Goal: Task Accomplishment & Management: Manage account settings

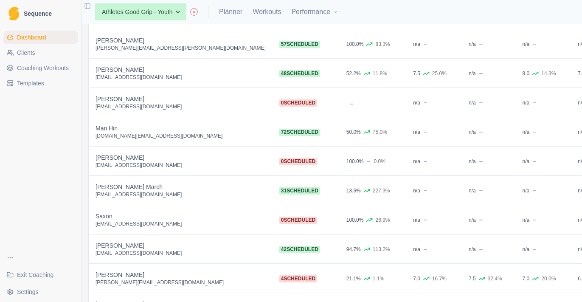
scroll to position [675, 0]
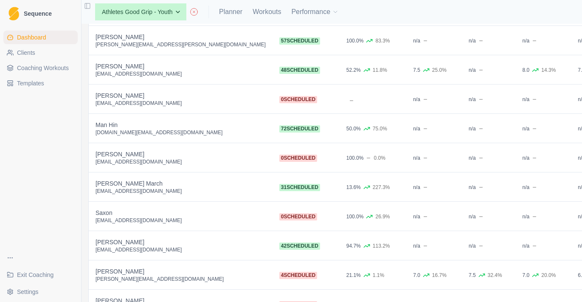
click at [178, 167] on td "Nathan Tran nathantran2207@gmail.com" at bounding box center [181, 157] width 184 height 29
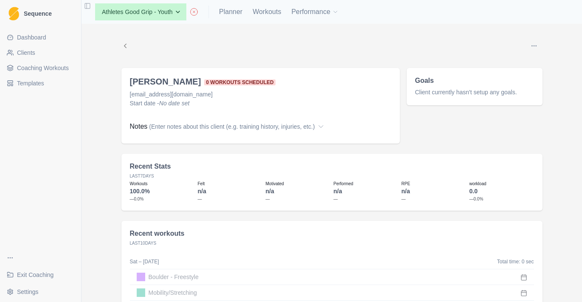
click at [538, 45] on button "Options" at bounding box center [534, 45] width 17 height 17
click at [505, 61] on button "Edit coaching status" at bounding box center [495, 63] width 92 height 15
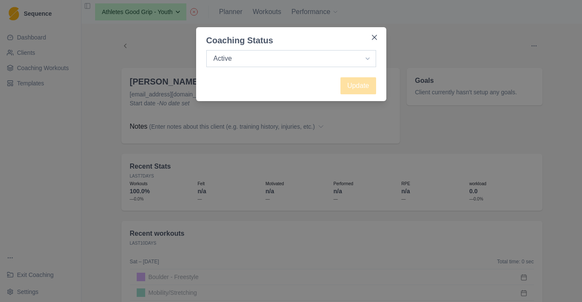
select select "inactive"
click at [361, 87] on button "Update" at bounding box center [359, 85] width 36 height 17
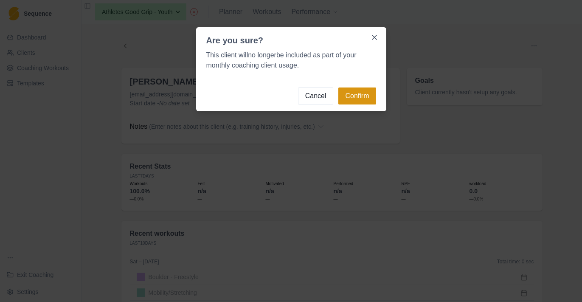
click at [352, 97] on button "Confirm" at bounding box center [357, 95] width 37 height 17
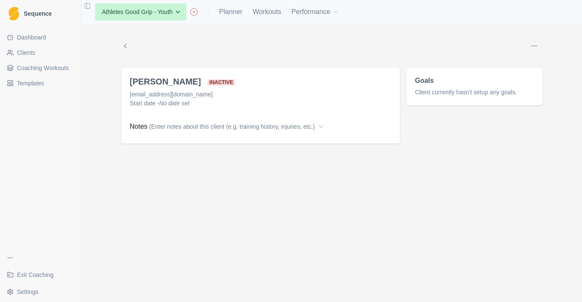
click at [189, 12] on div "None Aiden Emery Amelia Lim Andrew Summers Andy Lei Angus Favretti Athletes Goo…" at bounding box center [146, 11] width 103 height 17
select select "f99a702f-f60f-4b6c-8780-1470b42f9453"
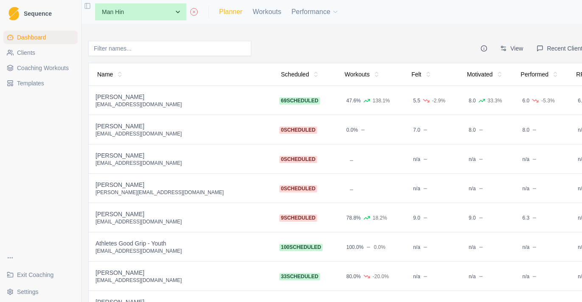
click at [233, 14] on link "Planner" at bounding box center [230, 12] width 23 height 10
select select "month"
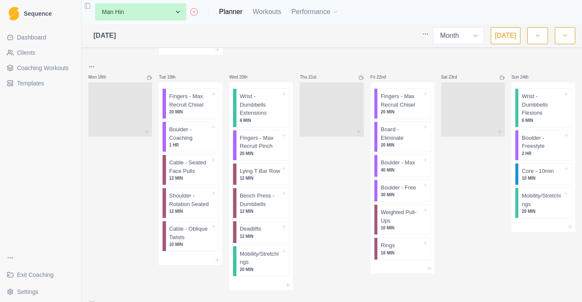
scroll to position [814, 0]
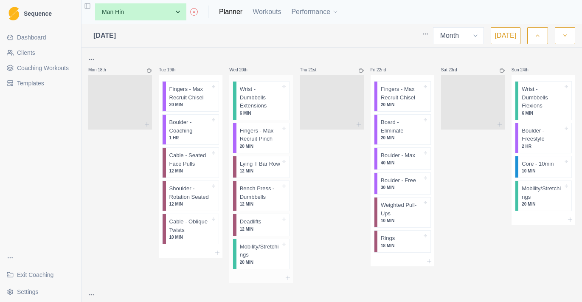
click at [282, 107] on div "Wrist - Dumbbells Extensions 6 MIN" at bounding box center [263, 101] width 53 height 38
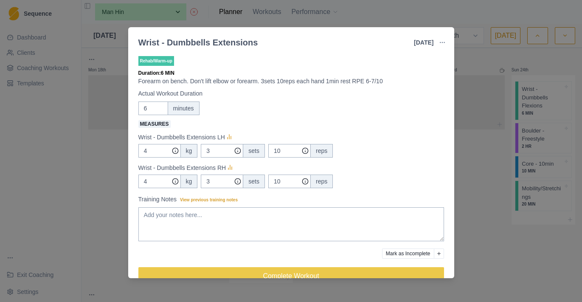
click at [447, 38] on button "button" at bounding box center [442, 42] width 17 height 17
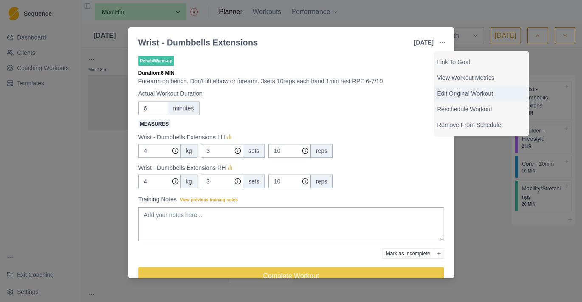
click at [457, 94] on p "Edit Original Workout" at bounding box center [481, 93] width 88 height 9
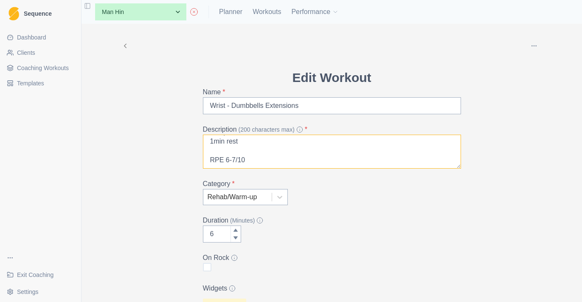
scroll to position [39, 0]
click at [215, 144] on textarea "Forearm on bench. Don't lift elbow or forearm. 3sets 10reps each hand 1min rest…" at bounding box center [332, 152] width 258 height 34
click at [233, 160] on textarea "Forearm on bench. Don't lift elbow or forearm. 3sets 10reps each hand 2min rest…" at bounding box center [332, 152] width 258 height 34
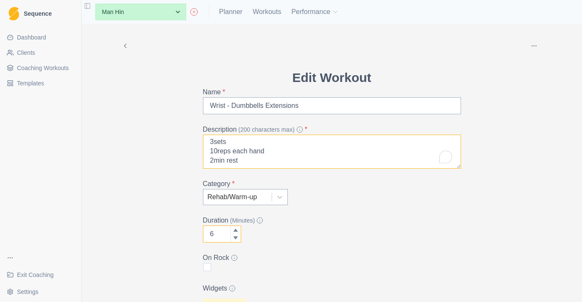
type textarea "Forearm on bench. Don't lift elbow or forearm. 3sets 10reps each hand 2min rest…"
click at [234, 226] on input "6" at bounding box center [222, 234] width 38 height 17
click at [234, 228] on icon at bounding box center [235, 230] width 5 height 5
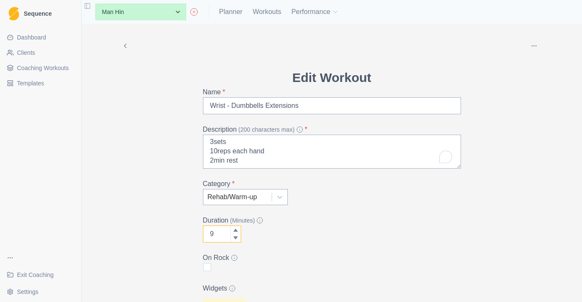
click at [234, 228] on icon at bounding box center [235, 230] width 5 height 5
type input "10"
click at [234, 228] on icon at bounding box center [235, 230] width 5 height 5
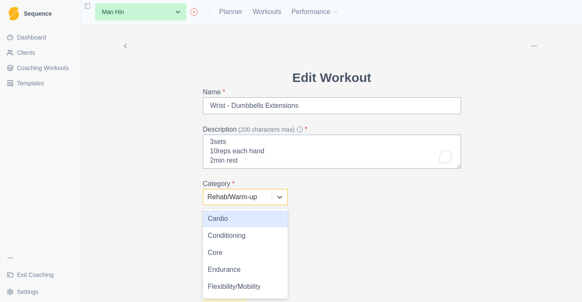
click at [256, 205] on div "Rehab/Warm-up" at bounding box center [245, 197] width 85 height 16
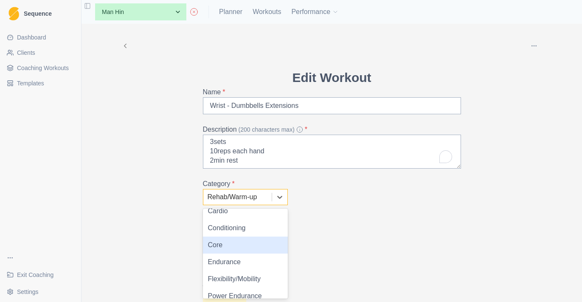
click at [256, 234] on div "Conditioning" at bounding box center [245, 228] width 85 height 17
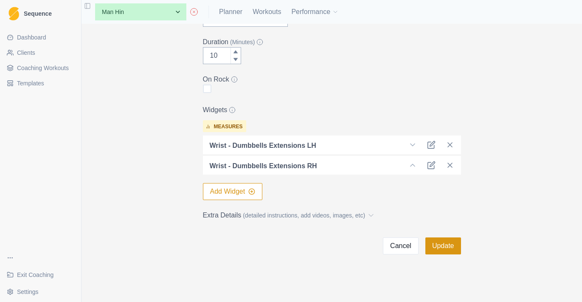
click at [432, 248] on button "Update" at bounding box center [444, 245] width 36 height 17
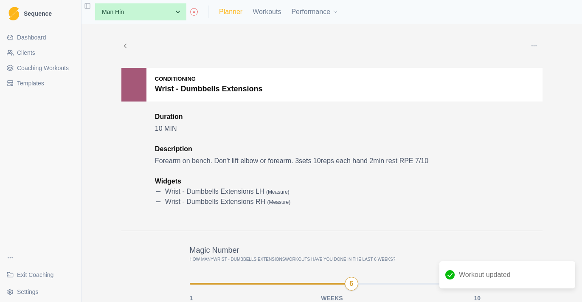
click at [235, 14] on link "Planner" at bounding box center [230, 12] width 23 height 10
select select "month"
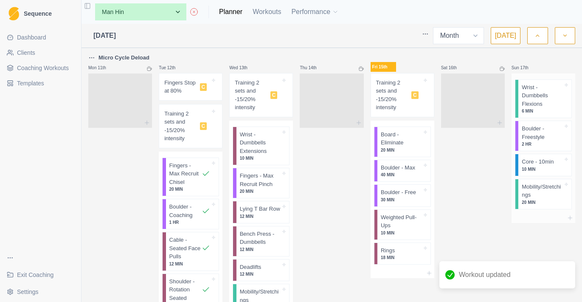
click at [540, 108] on p "6 MIN" at bounding box center [542, 111] width 41 height 6
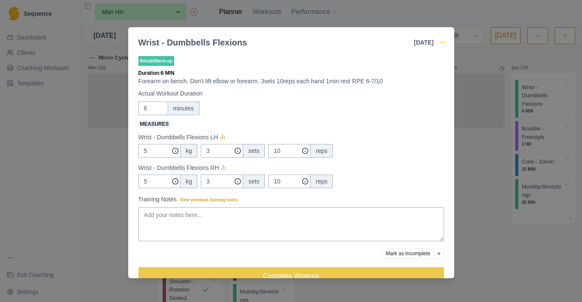
click at [440, 41] on icon "button" at bounding box center [442, 42] width 7 height 7
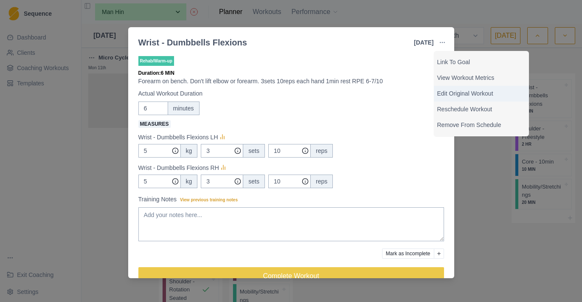
click at [457, 95] on p "Edit Original Workout" at bounding box center [481, 93] width 88 height 9
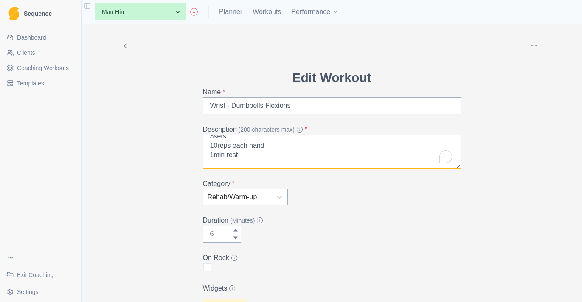
drag, startPoint x: 213, startPoint y: 155, endPoint x: 244, endPoint y: 155, distance: 30.6
click at [213, 155] on textarea "Forearm on bench. Don't lift elbow or forearm. 3sets 10reps each hand 1min rest…" at bounding box center [332, 152] width 258 height 34
type textarea "Forearm on bench. Don't lift elbow or forearm. 3sets 10reps each hand 2min rest…"
type input "7"
type textarea "Forearm on bench. Don't lift elbow or forearm. 3sets 10reps each hand 2min rest…"
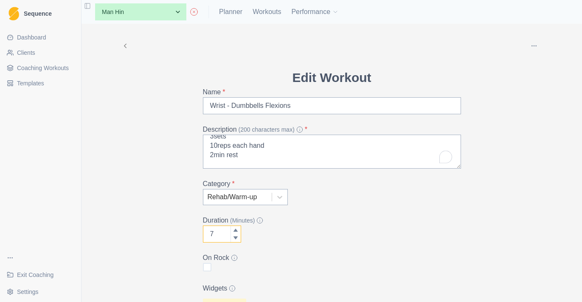
click at [237, 232] on icon at bounding box center [235, 230] width 5 height 5
type input "10"
click at [237, 232] on icon at bounding box center [235, 230] width 5 height 5
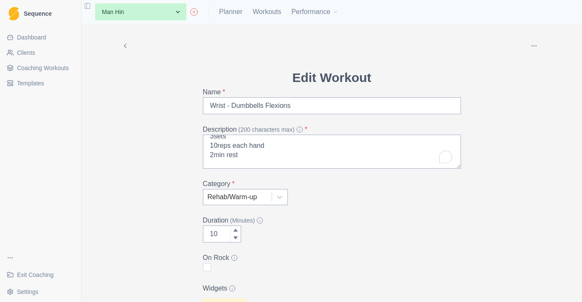
click at [252, 206] on form "Edit Workout Name * Wrist - Dumbbells Flexions Description (200 characters max)…" at bounding box center [332, 250] width 258 height 365
click at [255, 197] on div "Rehab/Warm-up" at bounding box center [238, 197] width 60 height 10
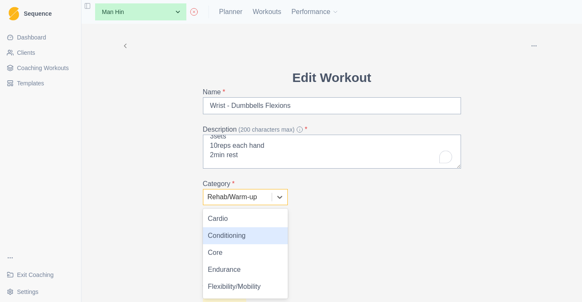
click at [252, 231] on div "Conditioning" at bounding box center [245, 235] width 85 height 17
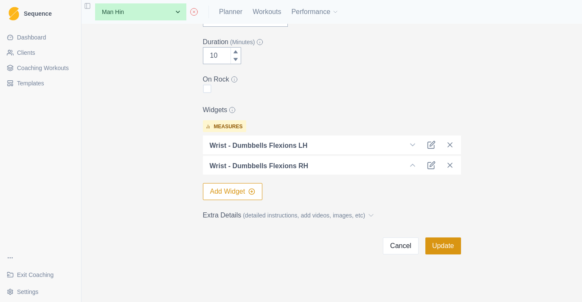
click at [447, 250] on button "Update" at bounding box center [444, 245] width 36 height 17
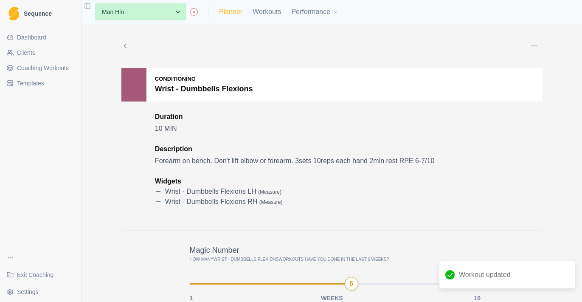
click at [233, 14] on link "Planner" at bounding box center [230, 12] width 23 height 10
select select "month"
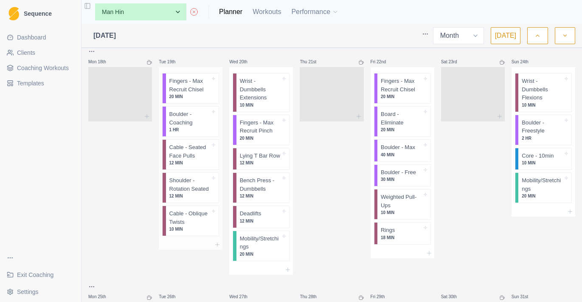
click at [188, 91] on p "Fingers - Max Recruit Chisel" at bounding box center [189, 85] width 41 height 17
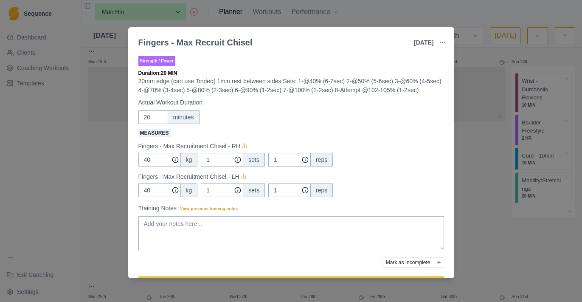
click at [448, 40] on button "button" at bounding box center [442, 42] width 17 height 17
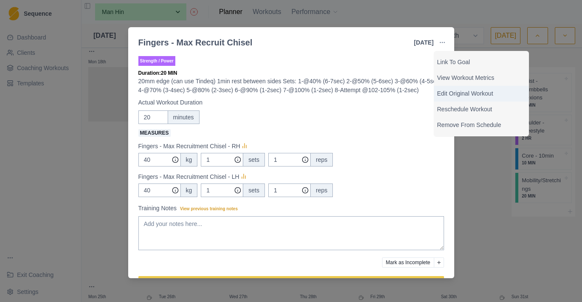
click at [460, 93] on p "Edit Original Workout" at bounding box center [481, 93] width 88 height 9
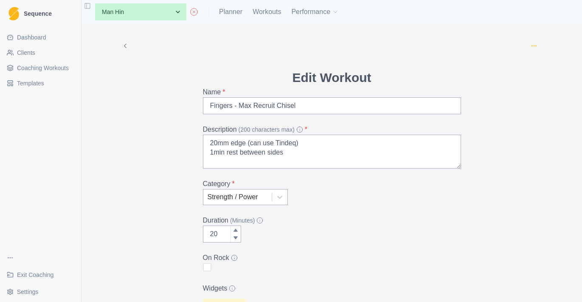
click at [534, 46] on circle "button" at bounding box center [534, 45] width 0 height 0
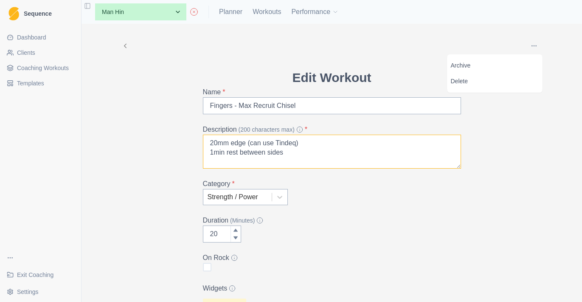
click at [343, 158] on textarea "20mm edge (can use Tindeq) 1min rest between sides Sets: 1-@40% (6-7sec) 2-@50%…" at bounding box center [332, 152] width 258 height 34
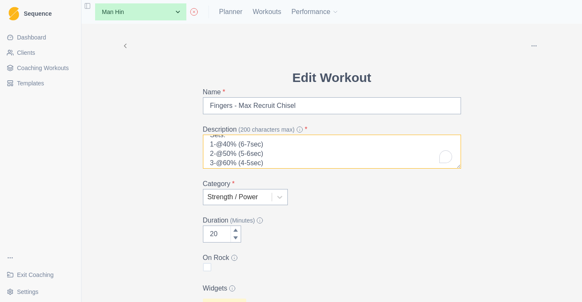
click at [251, 145] on textarea "20mm edge (can use Tindeq) 1min rest between sides Sets: 1-@40% (6-7sec) 2-@50%…" at bounding box center [332, 152] width 258 height 34
click at [253, 153] on textarea "20mm edge (can use Tindeq) 1min rest between sides Sets: 1-@40% (20sec) 2-@50% …" at bounding box center [332, 152] width 258 height 34
click at [252, 141] on textarea "20mm edge (can use Tindeq) 1min rest between sides Sets: 1-@40% (20sec) 2-@50% …" at bounding box center [332, 152] width 258 height 34
click at [250, 141] on textarea "20mm edge (can use Tindeq) 1min rest between sides Sets: 1-@40% (20sec) 2-@50% …" at bounding box center [332, 152] width 258 height 34
drag, startPoint x: 320, startPoint y: 160, endPoint x: 207, endPoint y: 151, distance: 112.9
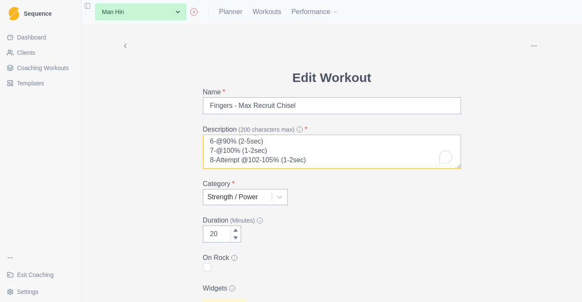
click at [207, 151] on textarea "20mm edge (can use Tindeq) 1min rest between sides Sets: 1-@40% (20sec) 2-@50% …" at bounding box center [332, 152] width 258 height 34
click at [270, 152] on textarea "20mm edge (can use Tindeq) 1min rest between sides Sets: 1-@40% (20sec) 2-@50% …" at bounding box center [332, 152] width 258 height 34
click at [214, 161] on textarea "20mm edge (can use Tindeq) 1min rest between sides Sets: 1-@40% (20sec) 2-@50% …" at bounding box center [332, 152] width 258 height 34
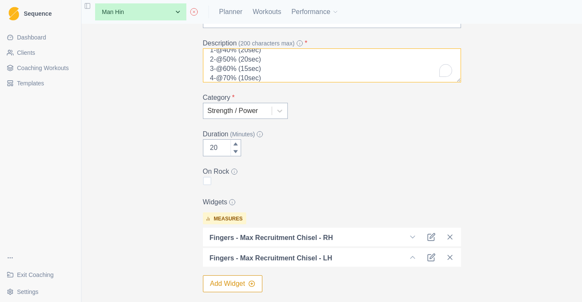
click at [247, 68] on textarea "20mm edge (can use Tindeq) 1min rest between sides Sets: 1-@40% (20sec) 2-@50% …" at bounding box center [332, 65] width 258 height 34
click at [246, 77] on textarea "20mm edge (can use Tindeq) 1min rest between sides Sets: 1-@40% (20sec) 2-@50% …" at bounding box center [332, 65] width 258 height 34
click at [246, 73] on textarea "20mm edge (can use Tindeq) 1min rest between sides Sets: 1-@40% (20sec) 2-@50% …" at bounding box center [332, 65] width 258 height 34
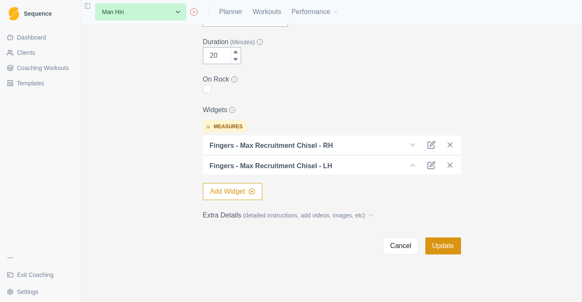
type textarea "20mm edge (can use Tindeq) 1min rest between sides Sets: 1-@40% (20sec) 2-@50% …"
click at [433, 251] on button "Update" at bounding box center [444, 245] width 36 height 17
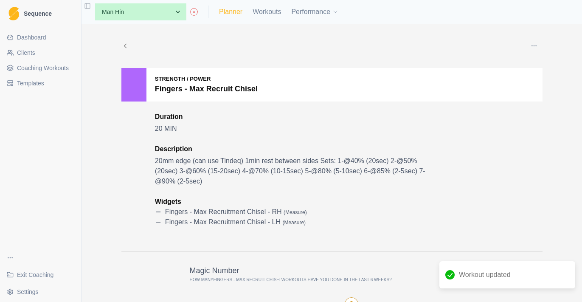
click at [226, 9] on link "Planner" at bounding box center [230, 12] width 23 height 10
select select "month"
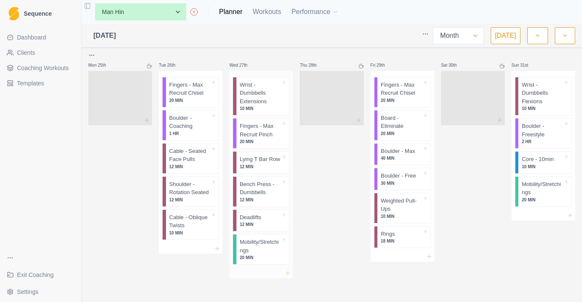
click at [289, 272] on icon at bounding box center [288, 273] width 7 height 7
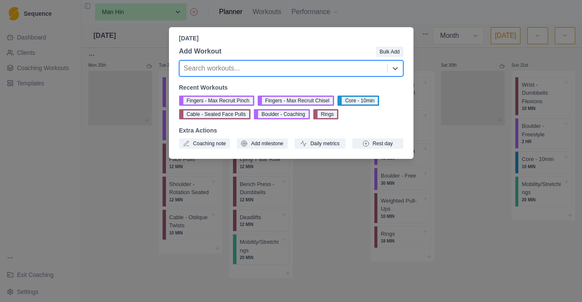
click at [302, 223] on div "[DATE] Add Workout Bulk Add option , selected. Select is focused ,type to refin…" at bounding box center [291, 151] width 582 height 302
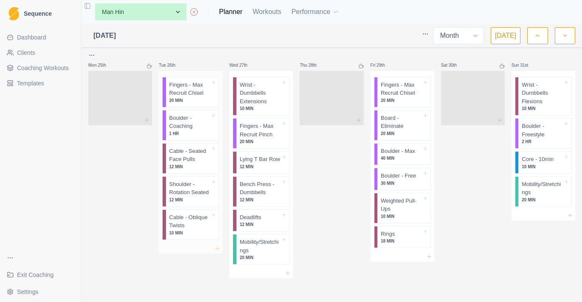
click at [218, 245] on icon at bounding box center [217, 248] width 7 height 7
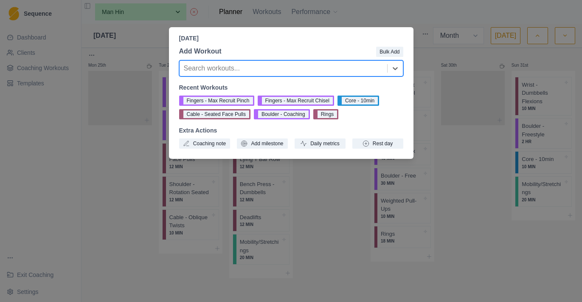
click at [164, 255] on div "[DATE] Add Workout Bulk Add Search workouts... Recent Workouts Fingers - Max Re…" at bounding box center [291, 151] width 582 height 302
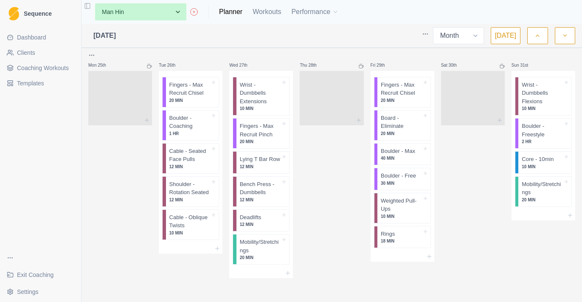
click at [31, 69] on span "Coaching Workouts" at bounding box center [43, 68] width 52 height 8
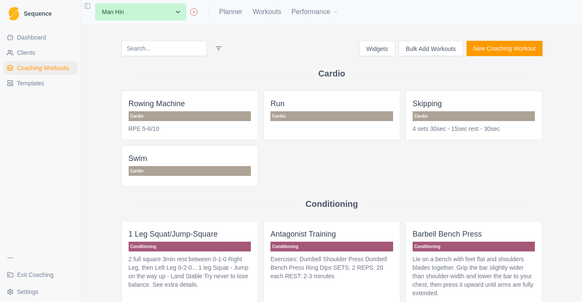
click at [524, 48] on button "New Coaching Workout" at bounding box center [505, 48] width 76 height 15
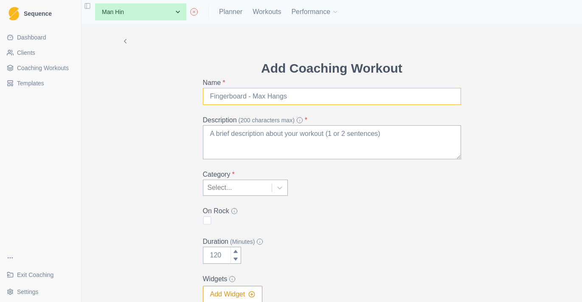
click at [230, 92] on input "Name *" at bounding box center [332, 96] width 258 height 17
type input "P"
click at [251, 98] on input "Wrist - Plates Hold" at bounding box center [332, 96] width 258 height 17
type input "Wrist - Plates Hold"
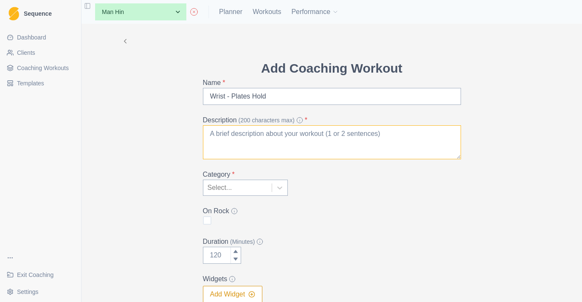
click at [257, 135] on textarea "Description (200 characters max) *" at bounding box center [332, 142] width 258 height 34
type textarea "P"
type textarea "O"
click at [235, 135] on textarea "A large pheavy plate (10-20kg)" at bounding box center [332, 142] width 258 height 34
click at [332, 139] on textarea "A large heavy plate (10-20kg)" at bounding box center [332, 142] width 258 height 34
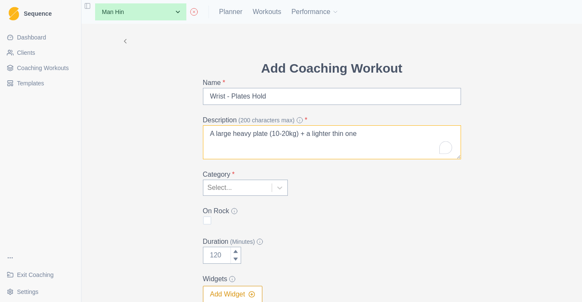
click at [215, 134] on textarea "A large heavy plate (10-20kg) + a lighter thin one" at bounding box center [332, 142] width 258 height 34
click at [417, 133] on textarea "Pinch and hold a large heavy plate (10-20kg) + a lighter thin one" at bounding box center [332, 142] width 258 height 34
click at [410, 133] on textarea "Pinch and hold a large heavy plate (10-20kg) + a lighter thin one on each hands" at bounding box center [332, 142] width 258 height 34
click at [406, 140] on textarea "Pinch and hold a large heavy plate (10-20kg) + a lighter thin one (1-5kg) on ea…" at bounding box center [332, 142] width 258 height 34
click at [258, 135] on textarea "Pinch and hold a large heavy plate (10-20kg) + a lighter thin one (1-5kg) on ea…" at bounding box center [332, 142] width 258 height 34
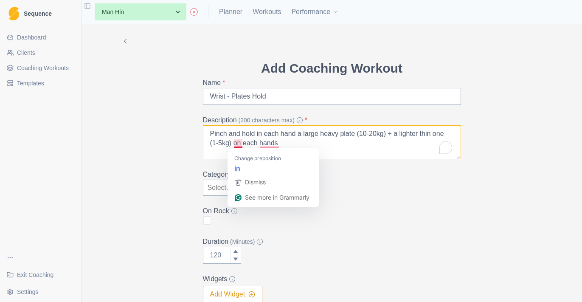
drag, startPoint x: 301, startPoint y: 144, endPoint x: 233, endPoint y: 144, distance: 68.0
click at [233, 144] on textarea "Pinch and hold in each hand a large heavy plate (10-20kg) + a lighter thin one …" at bounding box center [332, 142] width 258 height 34
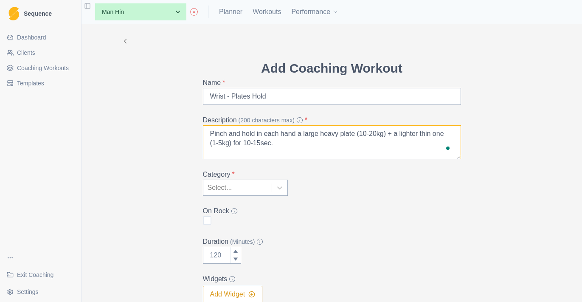
scroll to position [4, 0]
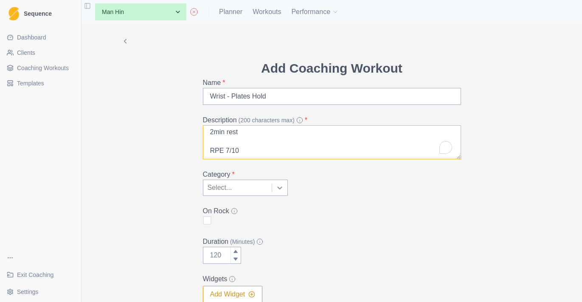
type textarea "Pinch and hold in each hand a large heavy plate (10-20kg) + a lighter thin one …"
click at [278, 192] on div at bounding box center [279, 187] width 15 height 15
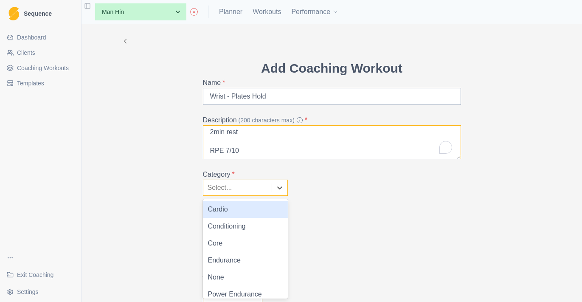
click at [297, 135] on textarea "Pinch and hold in each hand a large heavy plate (10-20kg) + a lighter thin one …" at bounding box center [332, 142] width 258 height 34
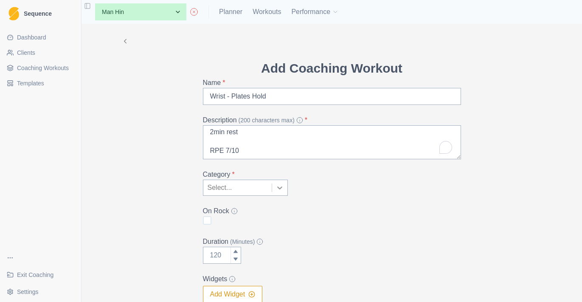
click at [277, 189] on icon at bounding box center [280, 187] width 8 height 8
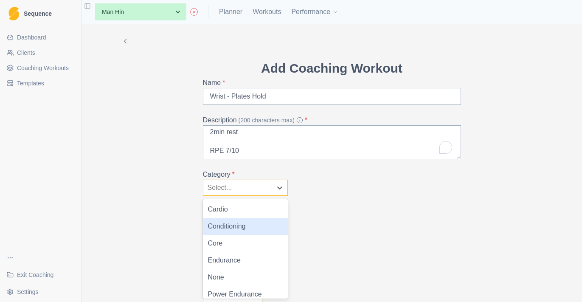
click at [268, 226] on div "Conditioning" at bounding box center [245, 226] width 85 height 17
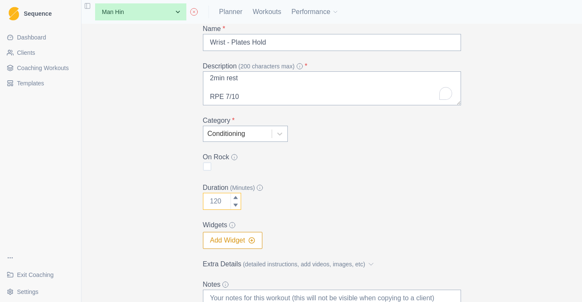
click at [225, 208] on input "Duration (Minutes)" at bounding box center [222, 201] width 38 height 17
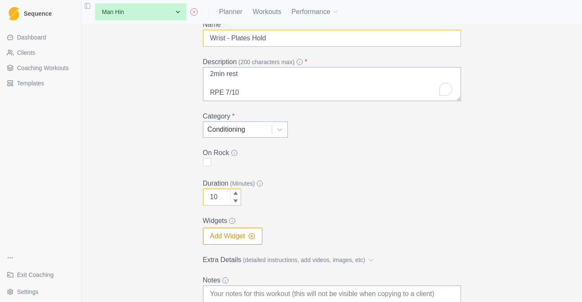
type input "10"
drag, startPoint x: 280, startPoint y: 40, endPoint x: 166, endPoint y: 40, distance: 114.7
click at [166, 40] on div "Add Coaching Workout Name * Wrist - Plates Hold Description (200 characters max…" at bounding box center [332, 160] width 435 height 388
click at [239, 237] on button "Add Widget" at bounding box center [233, 236] width 60 height 17
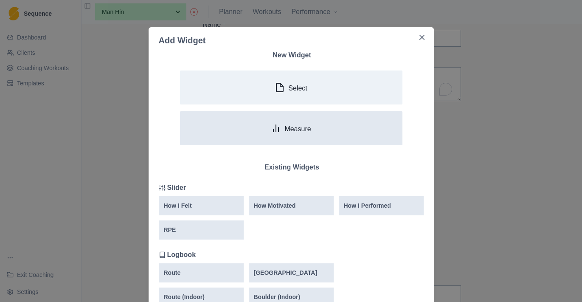
click at [260, 135] on button "Measure" at bounding box center [291, 128] width 223 height 34
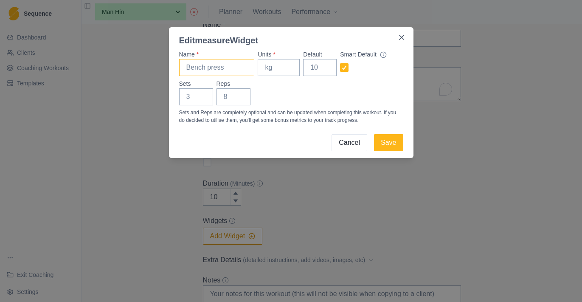
click at [212, 68] on input "Name *" at bounding box center [217, 67] width 76 height 17
paste input "Wrist - Plates Hold"
type input "Wrist - Plates Hold"
click at [284, 73] on input "Units *" at bounding box center [279, 67] width 42 height 17
type input "kg"
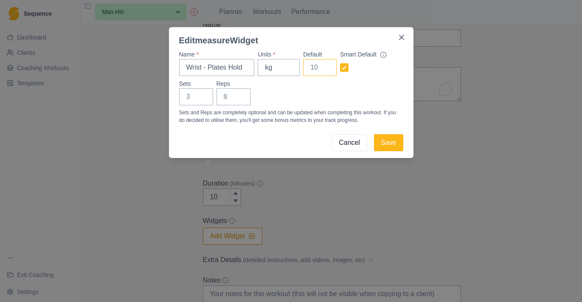
click at [311, 69] on input "Default" at bounding box center [320, 67] width 34 height 17
type input "0"
click at [195, 97] on input "Sets" at bounding box center [196, 96] width 34 height 17
type input "3"
click at [230, 101] on input "Reps" at bounding box center [234, 96] width 34 height 17
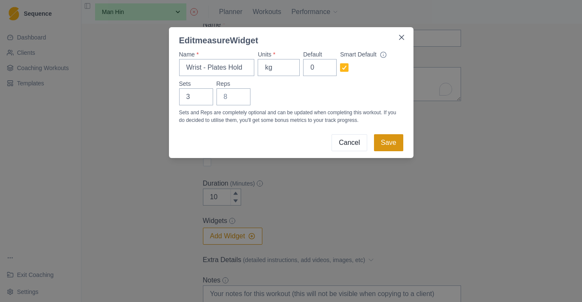
click at [397, 138] on button "Save" at bounding box center [388, 142] width 29 height 17
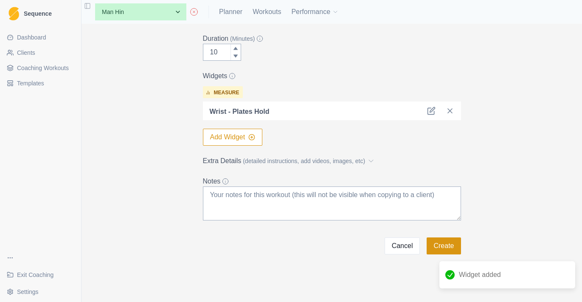
click at [443, 251] on button "Create" at bounding box center [444, 245] width 34 height 17
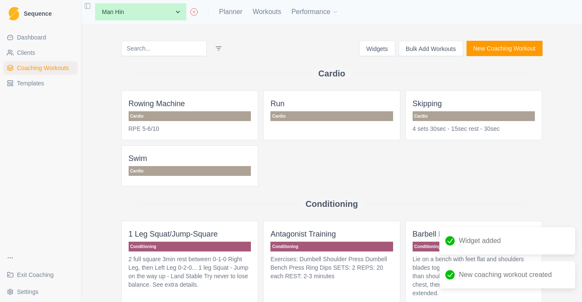
click at [167, 51] on input at bounding box center [163, 48] width 85 height 15
click at [536, 45] on button "New Coaching Workout" at bounding box center [505, 48] width 76 height 15
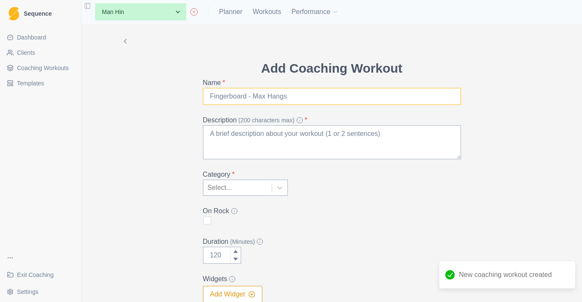
click at [248, 99] on input "Name *" at bounding box center [332, 96] width 258 height 17
type input "Wirst - Wrench"
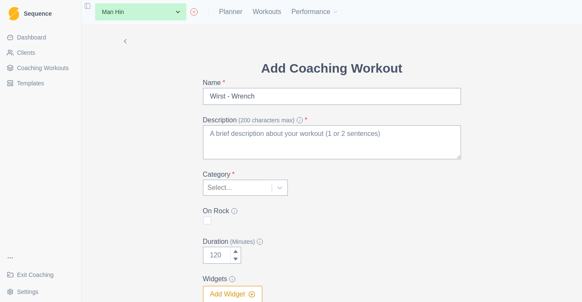
click at [63, 66] on span "Coaching Workouts" at bounding box center [43, 68] width 52 height 8
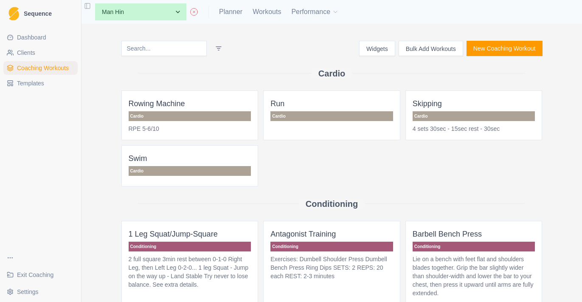
click at [192, 49] on input at bounding box center [163, 48] width 85 height 15
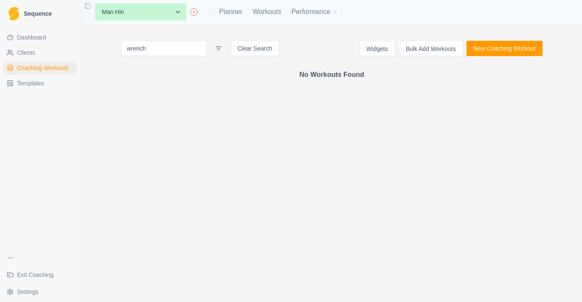
type input "wrench"
click at [521, 48] on button "New Coaching Workout" at bounding box center [505, 48] width 76 height 15
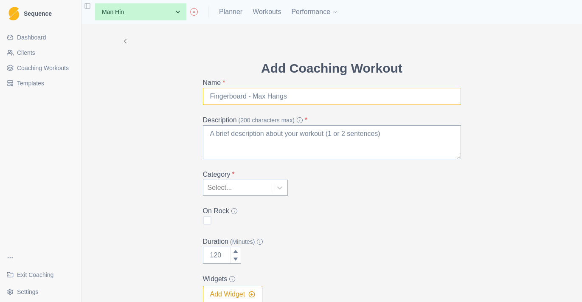
click at [289, 98] on input "Name *" at bounding box center [332, 96] width 258 height 17
type input "Wrist - Wrench"
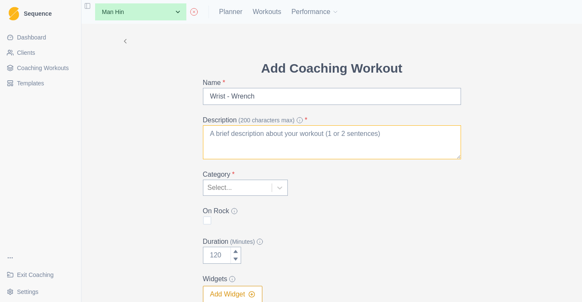
click at [282, 136] on textarea "Description (200 characters max) *" at bounding box center [332, 142] width 258 height 34
type textarea "With with [PERSON_NAME], on the"
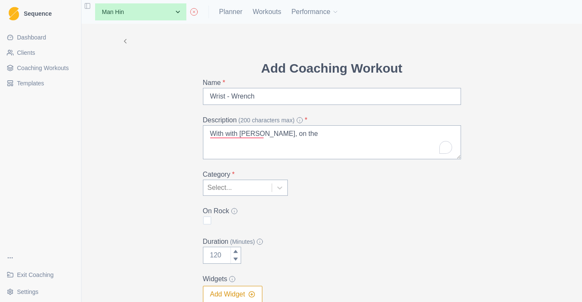
click at [272, 107] on form "Add Coaching Workout Name * Wrist - Wrench Description (200 characters max) * W…" at bounding box center [332, 235] width 258 height 353
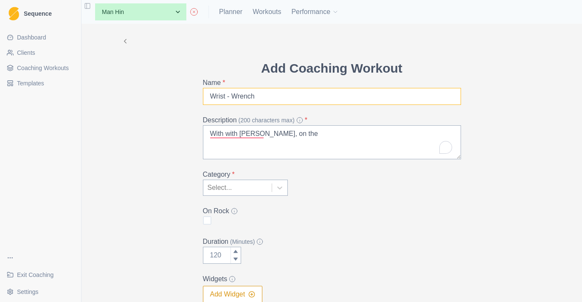
click at [279, 94] on input "Wrist - Wrench" at bounding box center [332, 96] width 258 height 17
type input "Wrist - Wrench Flexor"
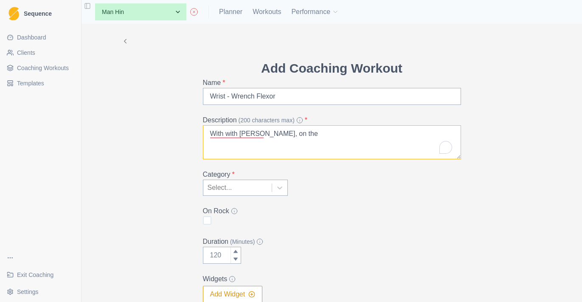
click at [297, 129] on textarea "With with [PERSON_NAME], on the" at bounding box center [332, 142] width 258 height 34
click at [232, 135] on textarea "With with [PERSON_NAME], on the" at bounding box center [332, 142] width 258 height 34
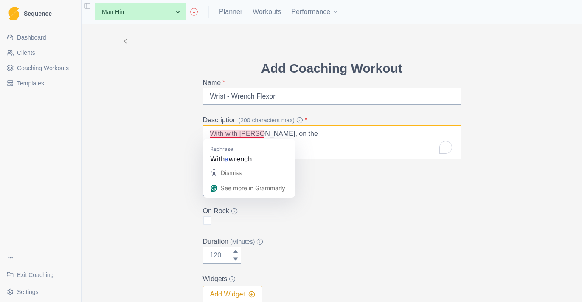
click at [232, 135] on textarea "With with [PERSON_NAME], on the" at bounding box center [332, 142] width 258 height 34
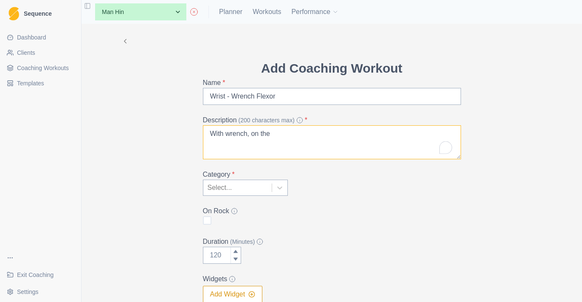
click at [282, 143] on textarea "With wrench, on the" at bounding box center [332, 142] width 258 height 34
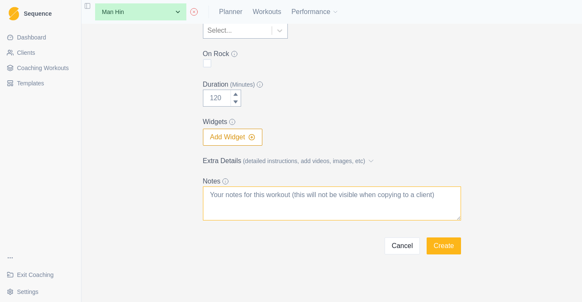
type textarea "With wrench, on the See extra details."
click at [279, 189] on textarea "Notes" at bounding box center [332, 203] width 258 height 34
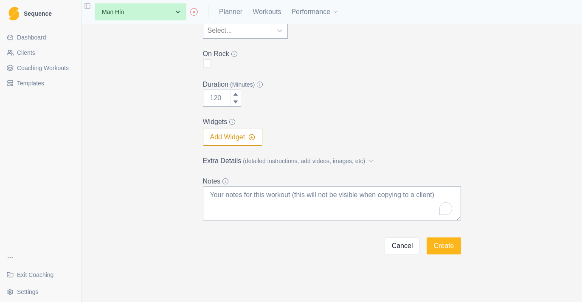
click at [282, 160] on span "(detailed instructions, add videos, images, etc)" at bounding box center [304, 161] width 122 height 9
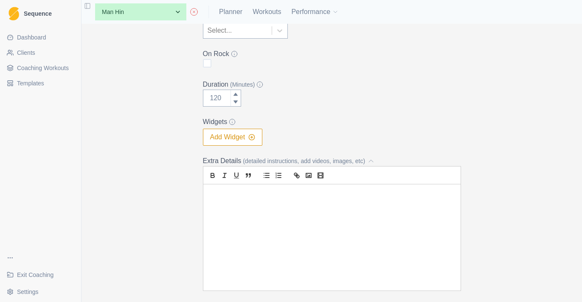
click at [275, 192] on p at bounding box center [332, 194] width 245 height 10
click at [298, 179] on icon "link" at bounding box center [297, 176] width 8 height 8
click at [305, 195] on p "[URL][DOMAIN_NAME]" at bounding box center [332, 194] width 245 height 10
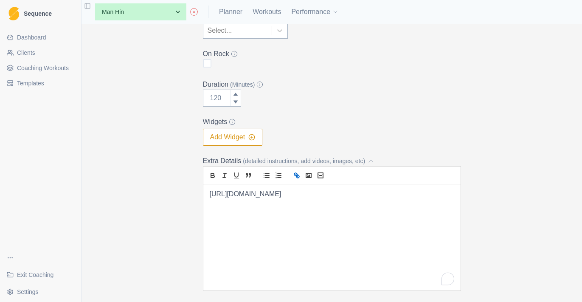
click at [298, 180] on button "link" at bounding box center [297, 175] width 12 height 10
type input "[URL][DOMAIN_NAME]"
click at [356, 216] on div "[URL][DOMAIN_NAME]" at bounding box center [302, 210] width 139 height 17
click at [358, 210] on link at bounding box center [355, 209] width 22 height 7
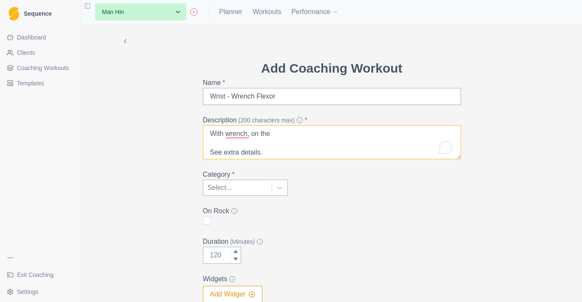
scroll to position [0, 0]
click at [268, 139] on textarea "With wrench, on the See extra details." at bounding box center [332, 142] width 258 height 34
click at [280, 137] on textarea "With wrench, on the See extra details." at bounding box center [332, 142] width 258 height 34
drag, startPoint x: 281, startPoint y: 136, endPoint x: 250, endPoint y: 136, distance: 31.4
click at [250, 136] on textarea "With wrench, on the See extra details." at bounding box center [332, 142] width 258 height 34
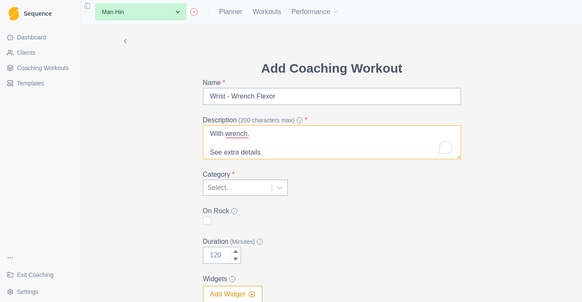
click at [268, 140] on textarea "With wrench. See extra details." at bounding box center [332, 142] width 258 height 34
click at [248, 153] on textarea "With wrench. 4sets 10sec See extra details." at bounding box center [332, 142] width 258 height 34
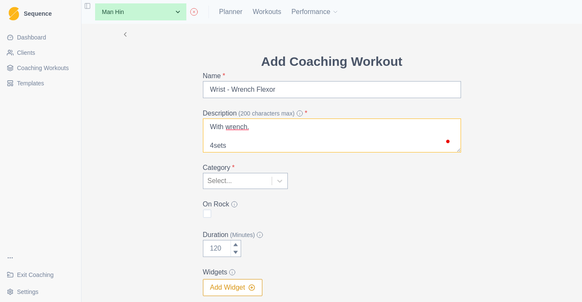
scroll to position [9, 0]
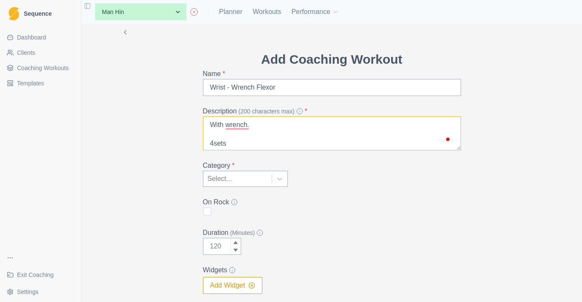
click at [274, 123] on textarea "With wrench. 4sets 10sec 2min rest RPE 7/10 See extra details." at bounding box center [332, 133] width 258 height 34
click at [229, 124] on textarea "With wrench 4sets 10sec 2min rest RPE 7/10 See extra details." at bounding box center [332, 133] width 258 height 34
click at [226, 124] on textarea "With wrench 4sets 10sec 2min rest RPE 7/10 See extra details." at bounding box center [332, 133] width 258 height 34
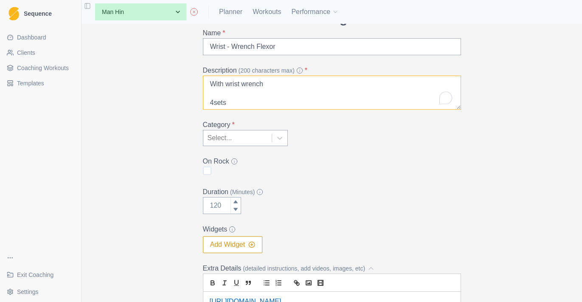
scroll to position [104, 0]
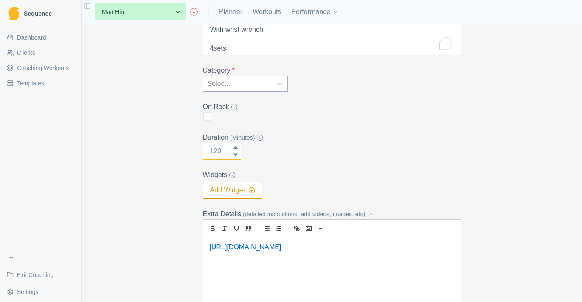
type textarea "With wrist wrench 4sets 10sec 2min rest RPE 7/10 See extra details."
drag, startPoint x: 217, startPoint y: 147, endPoint x: 276, endPoint y: 143, distance: 58.8
click at [218, 147] on input "Duration (Minutes)" at bounding box center [222, 151] width 38 height 17
type input "10"
click at [282, 87] on icon at bounding box center [280, 83] width 8 height 8
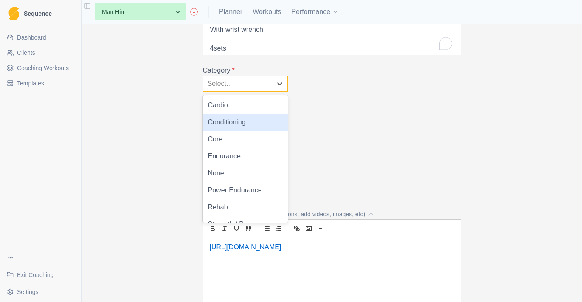
click at [268, 128] on div "Conditioning" at bounding box center [245, 122] width 85 height 17
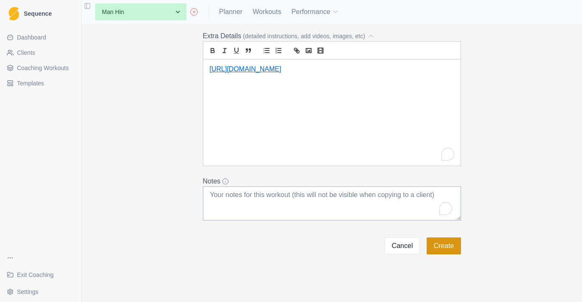
scroll to position [282, 0]
click at [445, 251] on button "Create" at bounding box center [444, 245] width 34 height 17
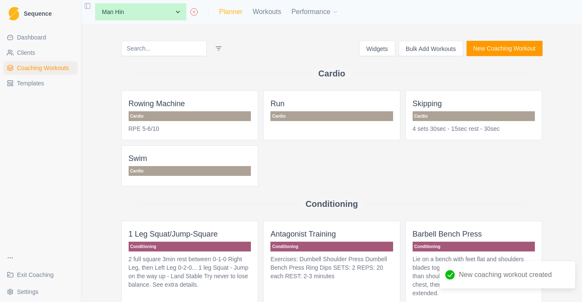
click at [237, 10] on link "Planner" at bounding box center [230, 12] width 23 height 10
select select "month"
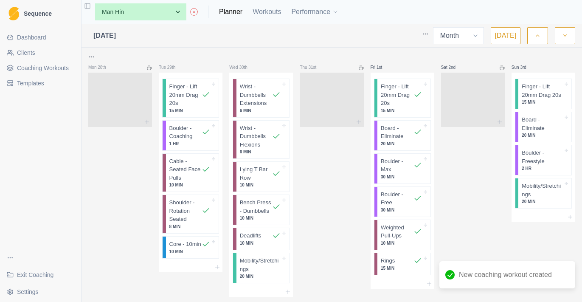
click at [73, 71] on link "Coaching Workouts" at bounding box center [40, 68] width 74 height 14
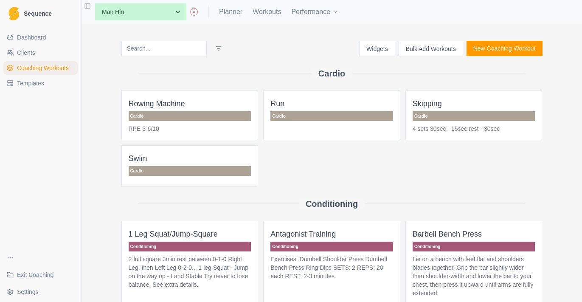
click at [494, 52] on button "New Coaching Workout" at bounding box center [505, 48] width 76 height 15
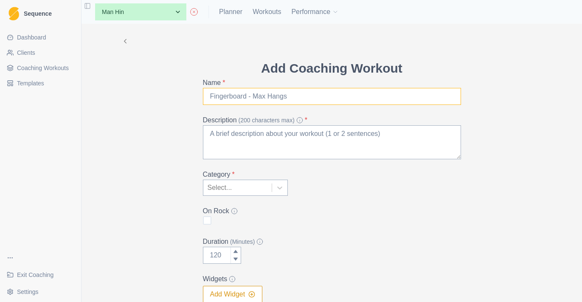
click at [302, 94] on input "Name *" at bounding box center [332, 96] width 258 height 17
type input "9"
click at [207, 98] on input "Iso 90°" at bounding box center [332, 96] width 258 height 17
click at [263, 98] on input "Cable, Iso 90°" at bounding box center [332, 96] width 258 height 17
click at [230, 97] on input "Cable, Iso 90°" at bounding box center [332, 96] width 258 height 17
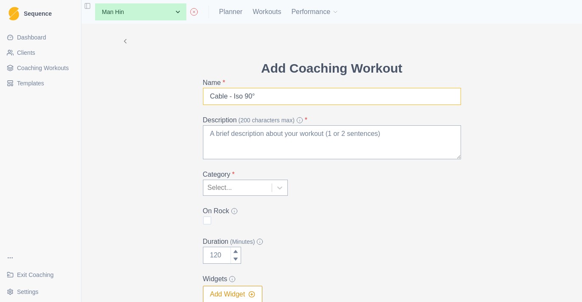
click at [280, 102] on input "Cable - Iso 90°" at bounding box center [332, 96] width 258 height 17
click at [234, 99] on input "Cable - Iso 90° with wide" at bounding box center [332, 96] width 258 height 17
click at [279, 96] on input "Cable - 1 arm Iso 90° with wide" at bounding box center [332, 96] width 258 height 17
click at [298, 101] on input "Cable - 1 arm Iso 90° wide" at bounding box center [332, 96] width 258 height 17
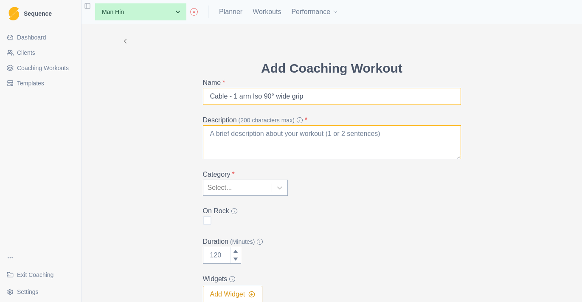
type input "Cable - 1 arm Iso 90° wide grip"
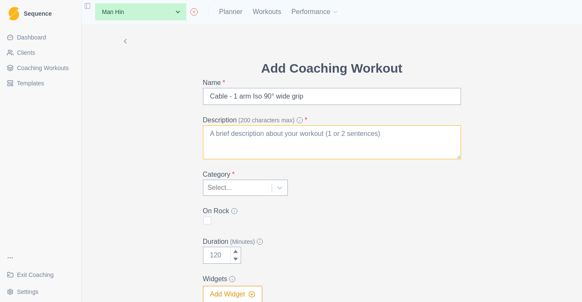
click at [281, 132] on textarea "Description (200 characters max) *" at bounding box center [332, 142] width 258 height 34
click at [209, 133] on textarea "With unrolled wrist wrench or similar connected to cable machine, set up at hig…" at bounding box center [332, 142] width 258 height 34
click at [290, 142] on textarea "Seated, with unrolled wrist wrench or similar connected to cable machine, set u…" at bounding box center [332, 142] width 258 height 34
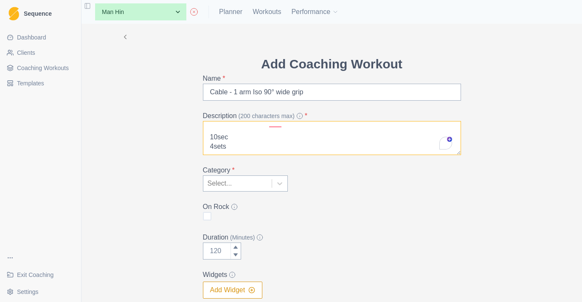
scroll to position [35, 0]
click at [210, 151] on textarea "Seated, with unrolled wrist wrench or similar connected to cable machine, set u…" at bounding box center [332, 138] width 258 height 34
click at [254, 151] on textarea "Seated, with unrolled wrist wrench or similar connected to cable machine, set u…" at bounding box center [332, 138] width 258 height 34
click at [227, 149] on textarea "Seated, with unrolled wrist wrench or similar connected to cable machine, set u…" at bounding box center [332, 138] width 258 height 34
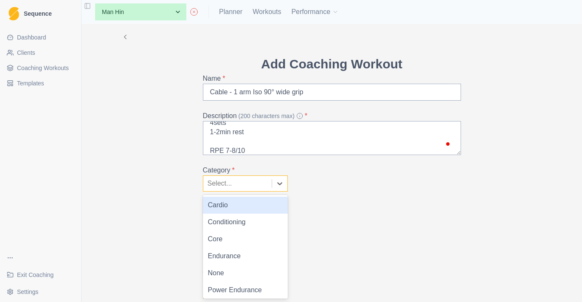
click at [271, 184] on div "Select..." at bounding box center [237, 183] width 68 height 15
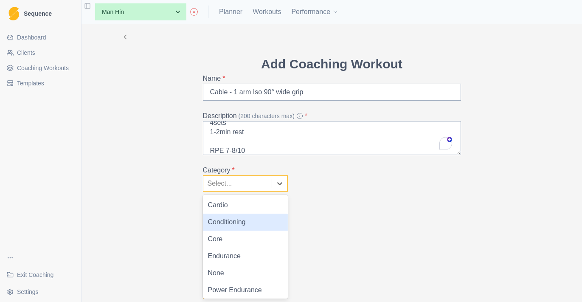
click at [260, 215] on div "Conditioning" at bounding box center [245, 222] width 85 height 17
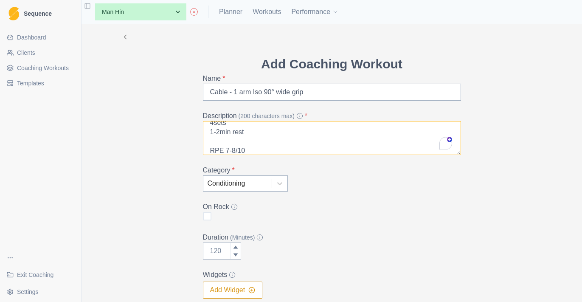
click at [230, 150] on textarea "Seated, with unrolled wrist wrench or similar connected to cable machine, set u…" at bounding box center [332, 138] width 258 height 34
type textarea "Seated, with unrolled wrist wrench or similar connected to cable machine, set u…"
click at [217, 255] on input "Duration (Minutes)" at bounding box center [222, 251] width 38 height 17
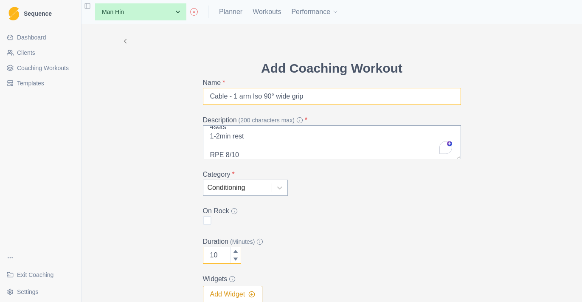
scroll to position [0, 0]
type input "10"
drag, startPoint x: 321, startPoint y: 95, endPoint x: 152, endPoint y: 95, distance: 169.1
click at [152, 95] on div "Add Coaching Workout Name * Cable - 1 arm Iso 90° wide grip Description (200 ch…" at bounding box center [332, 218] width 435 height 388
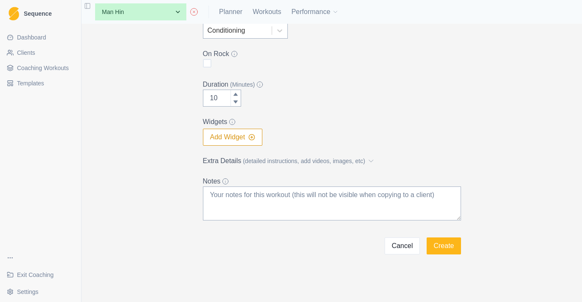
scroll to position [157, 0]
click at [256, 142] on button "Add Widget" at bounding box center [233, 137] width 60 height 17
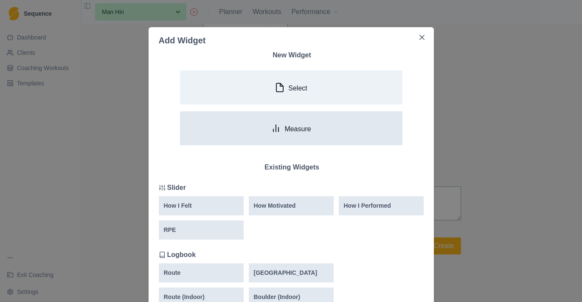
click at [262, 124] on button "Measure" at bounding box center [291, 128] width 223 height 34
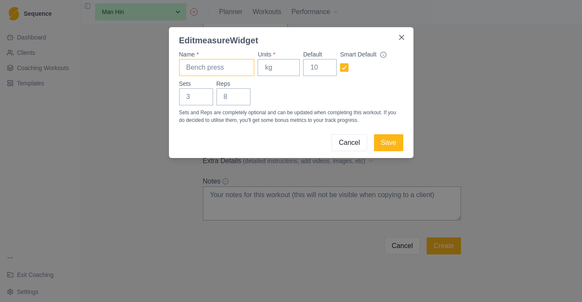
click at [206, 64] on input "Name *" at bounding box center [217, 67] width 76 height 17
paste input "Cable - 1 arm Iso 90° wide grip"
type input "Cable - 1 arm Iso 90° wide grip"
click at [281, 72] on input "Units *" at bounding box center [279, 67] width 42 height 17
type input "kg"
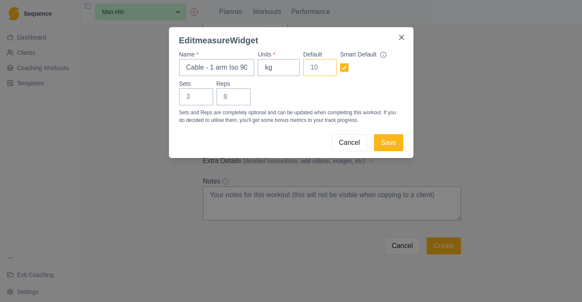
click at [311, 72] on input "Default" at bounding box center [320, 67] width 34 height 17
type input "0"
type input "1"
click at [201, 95] on input "1" at bounding box center [196, 96] width 34 height 17
type input "4"
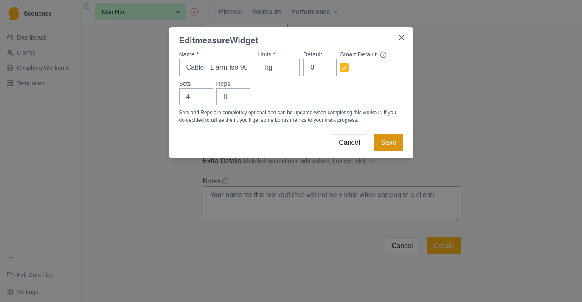
click at [390, 144] on button "Save" at bounding box center [388, 142] width 29 height 17
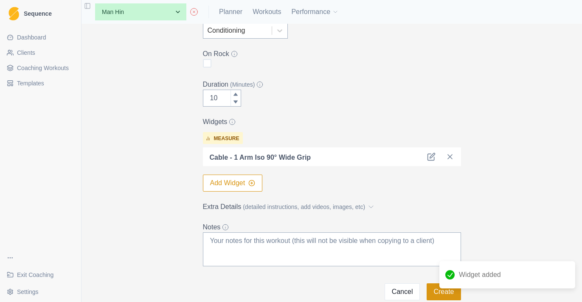
click at [435, 289] on button "Create" at bounding box center [444, 291] width 34 height 17
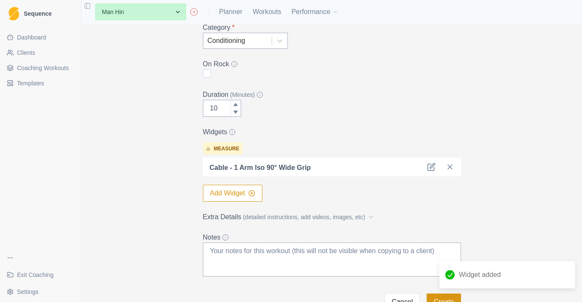
scroll to position [0, 0]
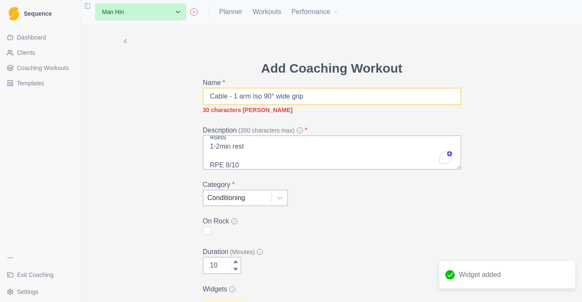
click at [277, 102] on input "Cable - 1 arm Iso 90° wide grip" at bounding box center [332, 96] width 258 height 17
click at [300, 96] on input "Cable - 1 arm Iso 90° wide grip" at bounding box center [332, 96] width 258 height 17
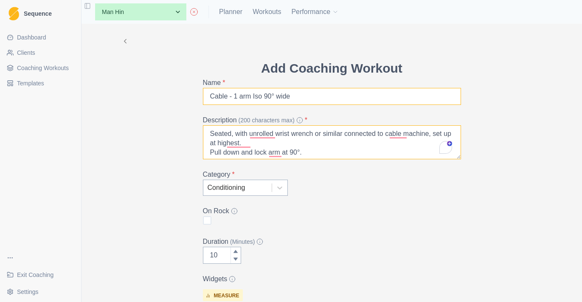
scroll to position [3, 0]
click at [287, 97] on input "Cable - 1 arm Iso 90° wide" at bounding box center [332, 96] width 258 height 17
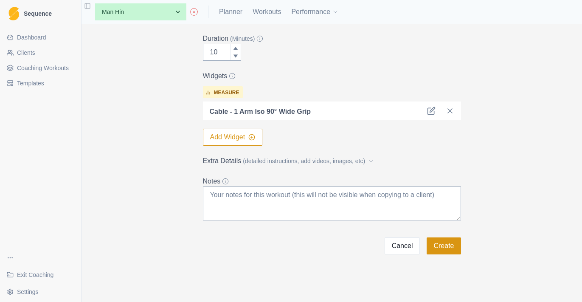
type input "Cable - 1 arm Iso 90° Wrench"
click at [446, 245] on button "Create" at bounding box center [444, 245] width 34 height 17
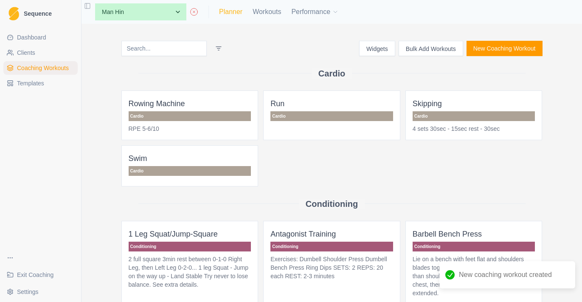
click at [232, 10] on link "Planner" at bounding box center [230, 12] width 23 height 10
select select "month"
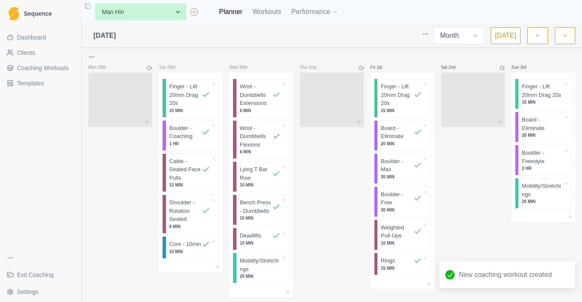
click at [54, 65] on span "Coaching Workouts" at bounding box center [43, 68] width 52 height 8
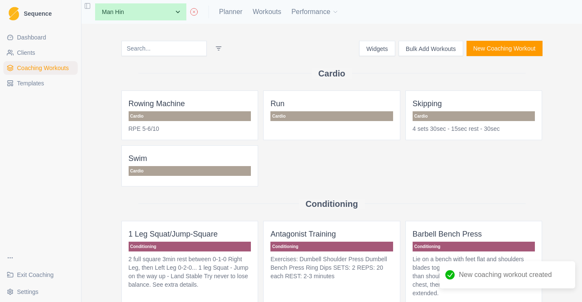
click at [433, 56] on button "Bulk Add Workouts" at bounding box center [431, 48] width 65 height 15
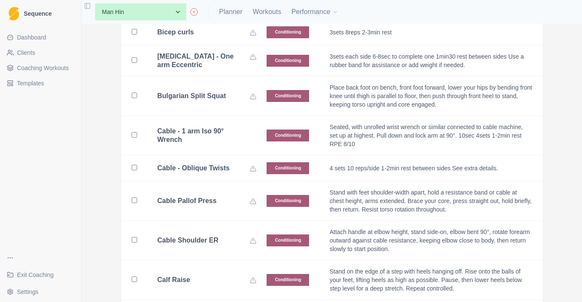
scroll to position [539, 0]
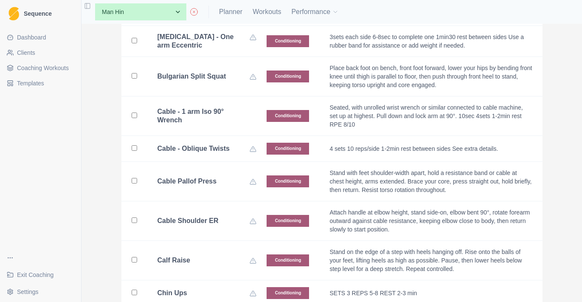
click at [213, 86] on td "Bulgarian Split Squat" at bounding box center [202, 77] width 110 height 40
checkbox input "true"
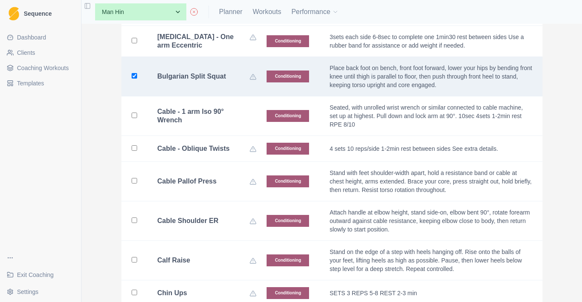
click at [212, 117] on td "Cable - 1 arm Iso 90° Wrench" at bounding box center [202, 116] width 110 height 40
checkbox input "true"
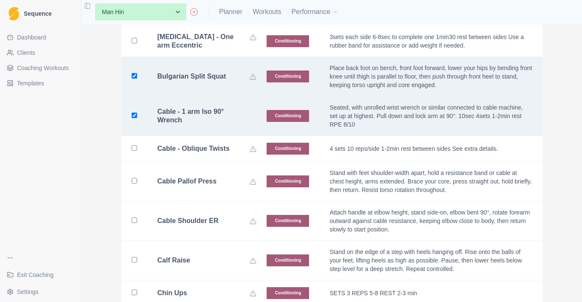
click at [212, 85] on td "Bulgarian Split Squat" at bounding box center [202, 77] width 110 height 40
checkbox input "false"
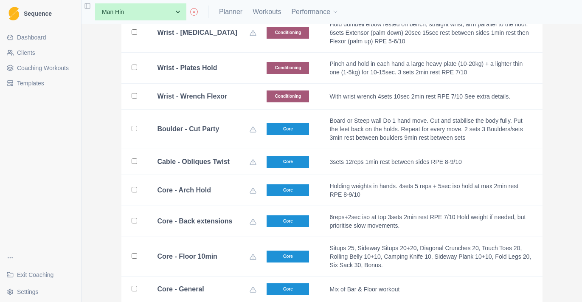
scroll to position [3597, 0]
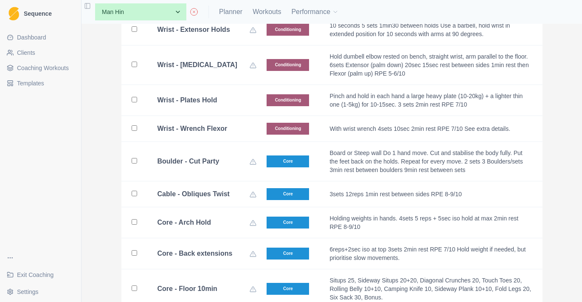
click at [223, 104] on div "Wrist - Plates Hold" at bounding box center [207, 100] width 99 height 8
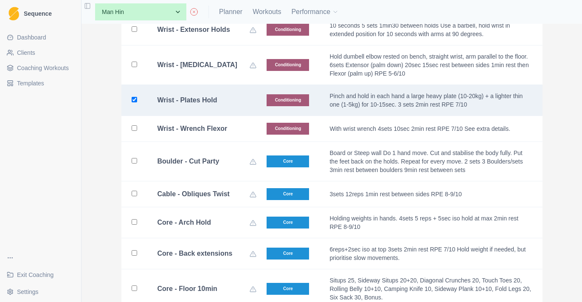
checkbox input "true"
click at [222, 133] on b "Wrist - Wrench Flexor" at bounding box center [193, 128] width 70 height 8
checkbox input "true"
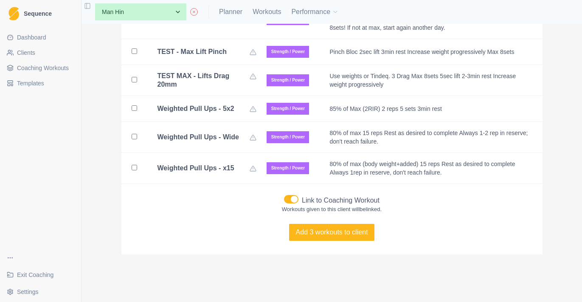
scroll to position [10020, 0]
click at [282, 195] on div "Link to Coaching Workout Workouts given to this client will be linked." at bounding box center [331, 200] width 421 height 25
click at [288, 199] on span at bounding box center [291, 199] width 14 height 8
click at [284, 195] on input "Link to Coaching Workout" at bounding box center [284, 195] width 0 height 0
click at [339, 235] on button "Add 3 workouts to client" at bounding box center [332, 232] width 86 height 17
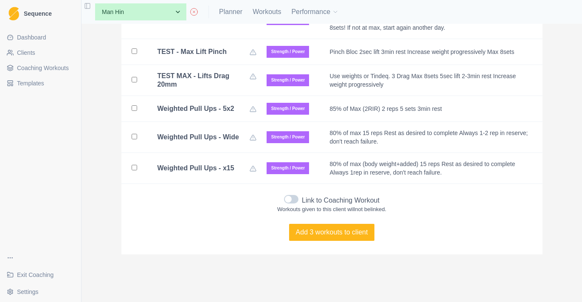
checkbox input "false"
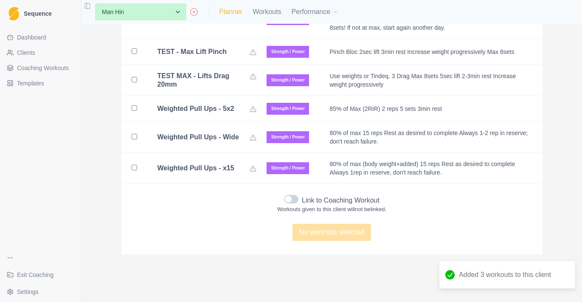
click at [230, 8] on link "Planner" at bounding box center [230, 12] width 23 height 10
select select "month"
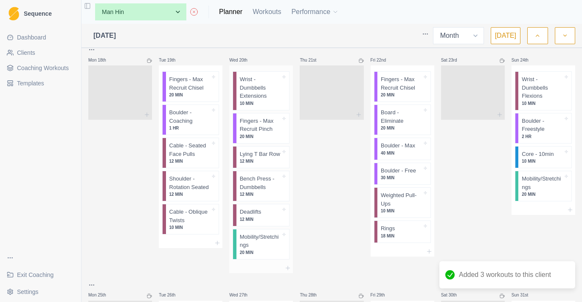
scroll to position [819, 0]
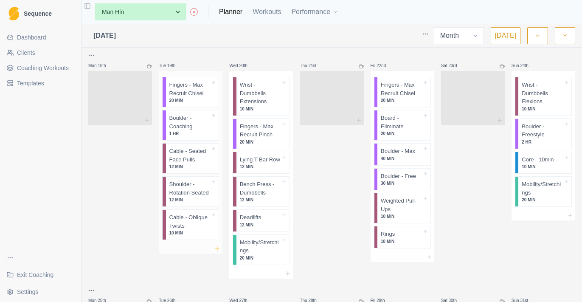
click at [219, 247] on icon at bounding box center [217, 248] width 7 height 7
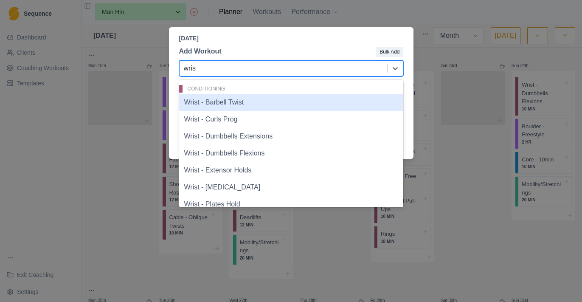
type input "wrist"
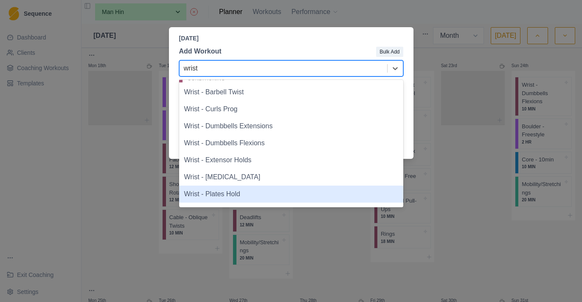
scroll to position [8, 0]
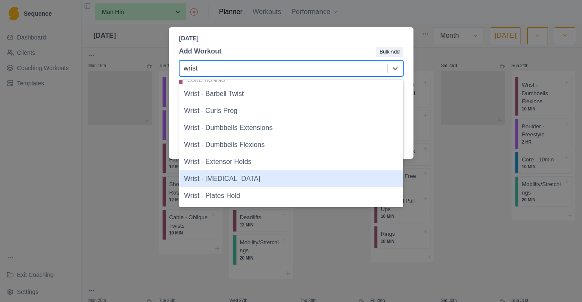
click at [256, 181] on div "Wrist - [MEDICAL_DATA]" at bounding box center [291, 178] width 224 height 17
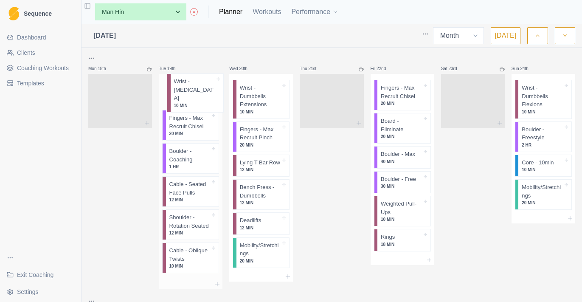
scroll to position [814, 0]
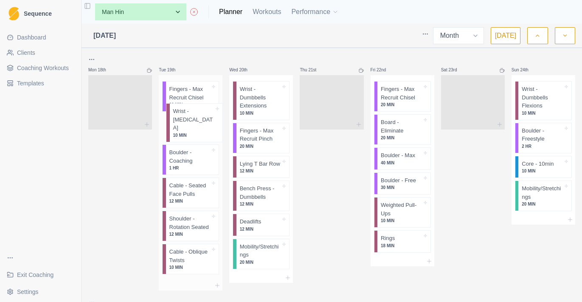
drag, startPoint x: 189, startPoint y: 257, endPoint x: 193, endPoint y: 118, distance: 138.9
click at [193, 118] on div "Fingers - Max Recruit Chisel 20 MIN Boulder - Coaching 1 HR Cable - Seated Face…" at bounding box center [191, 177] width 64 height 205
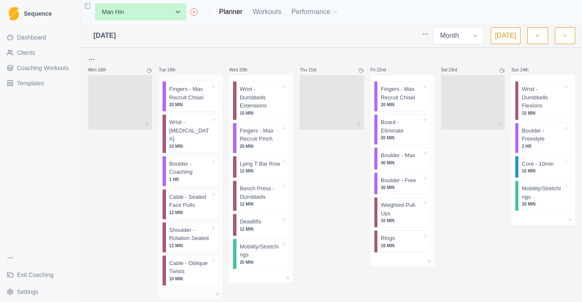
click at [192, 124] on p "Wrist - [MEDICAL_DATA]" at bounding box center [189, 130] width 41 height 25
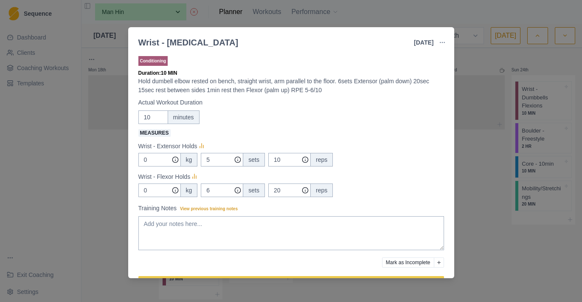
click at [438, 40] on button "button" at bounding box center [442, 42] width 17 height 17
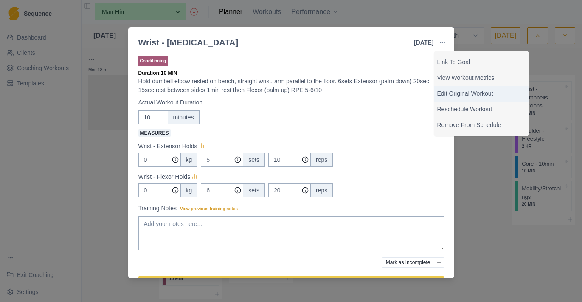
click at [458, 91] on p "Edit Original Workout" at bounding box center [481, 93] width 88 height 9
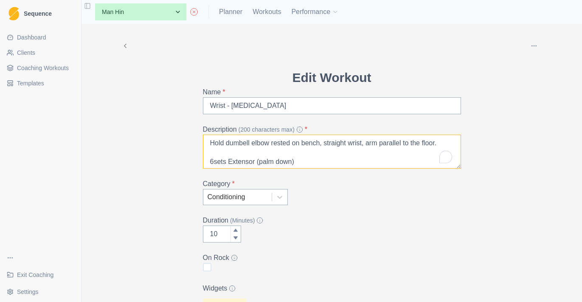
drag, startPoint x: 441, startPoint y: 145, endPoint x: 326, endPoint y: 144, distance: 115.1
click at [326, 144] on textarea "Hold dumbell elbow rested on bench, straight wrist, arm parallel to the floor. …" at bounding box center [332, 152] width 258 height 34
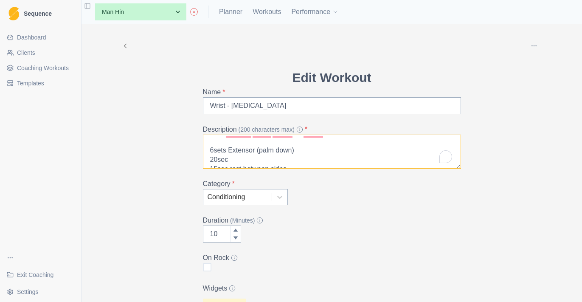
scroll to position [11, 0]
drag, startPoint x: 304, startPoint y: 151, endPoint x: 228, endPoint y: 151, distance: 76.0
click at [228, 151] on textarea "Hold dumbell elbow rested on bench, neutral grip. 6sets Extensor (palm down) 20…" at bounding box center [332, 152] width 258 height 34
click at [214, 158] on textarea "Hold dumbell elbow rested on bench, neutral grip. 4sets 20sec 15sec rest betwee…" at bounding box center [332, 152] width 258 height 34
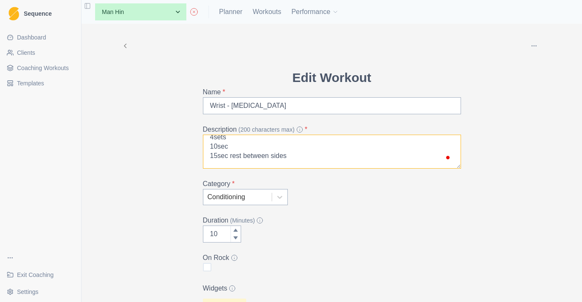
scroll to position [25, 0]
drag, startPoint x: 295, startPoint y: 158, endPoint x: 183, endPoint y: 158, distance: 111.3
click at [183, 158] on div "Archive Delete Edit Workout Name * Wrist - [MEDICAL_DATA] Description (200 char…" at bounding box center [332, 228] width 435 height 409
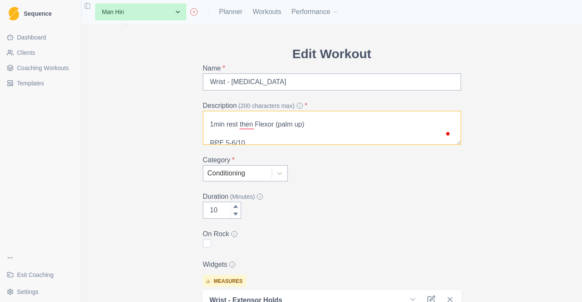
drag, startPoint x: 318, startPoint y: 121, endPoint x: 191, endPoint y: 121, distance: 127.0
click at [191, 121] on div "Archive Delete Edit Workout Name * Wrist - [MEDICAL_DATA] Description (200 char…" at bounding box center [332, 204] width 435 height 409
click at [230, 136] on textarea "Hold dumbell elbow rested on bench, neutral grip. 4sets 10sec 1-2min rest RPE 5…" at bounding box center [332, 128] width 258 height 34
type textarea "Hold dumbell elbow rested on bench, neutral grip. 4sets 10sec 1-2min rest RPE 7…"
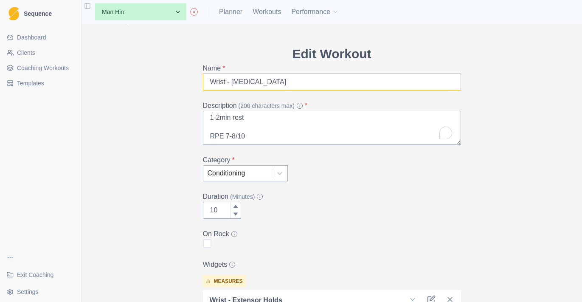
click at [271, 86] on input "Wrist - [MEDICAL_DATA]" at bounding box center [332, 81] width 258 height 17
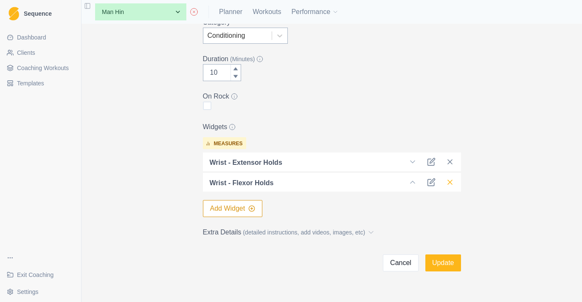
type input "Wrist - Isometric Neutral"
click at [446, 185] on icon at bounding box center [450, 182] width 8 height 8
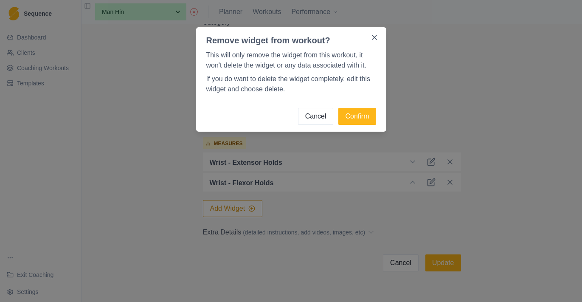
click at [363, 107] on footer "Cancel Confirm" at bounding box center [291, 116] width 190 height 31
click at [364, 117] on button "Confirm" at bounding box center [357, 116] width 37 height 17
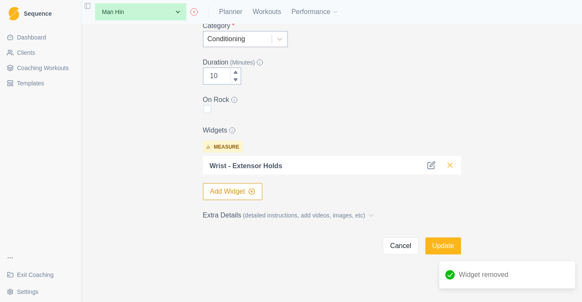
click at [452, 163] on icon at bounding box center [450, 165] width 8 height 8
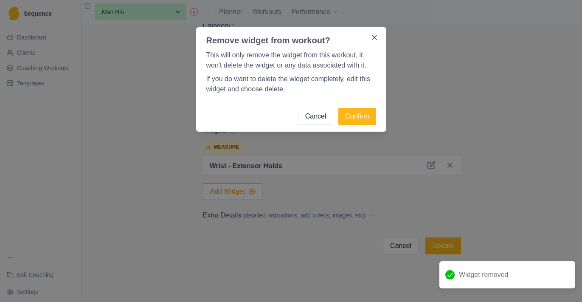
click at [358, 106] on footer "Cancel Confirm" at bounding box center [291, 116] width 190 height 31
click at [357, 112] on button "Confirm" at bounding box center [357, 116] width 37 height 17
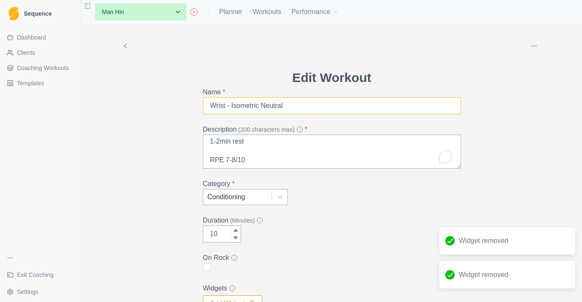
drag, startPoint x: 302, startPoint y: 106, endPoint x: 157, endPoint y: 106, distance: 144.8
click at [157, 106] on div "Archive Delete Edit Workout Name * Wrist - Isometric Neutral Description (200 c…" at bounding box center [332, 195] width 435 height 343
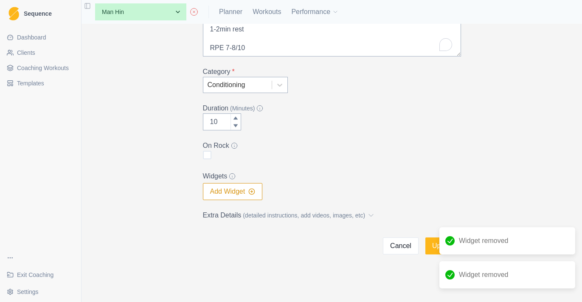
click at [248, 217] on span "(detailed instructions, add videos, images, etc)" at bounding box center [304, 215] width 122 height 9
click at [241, 194] on button "Add Widget" at bounding box center [233, 191] width 60 height 17
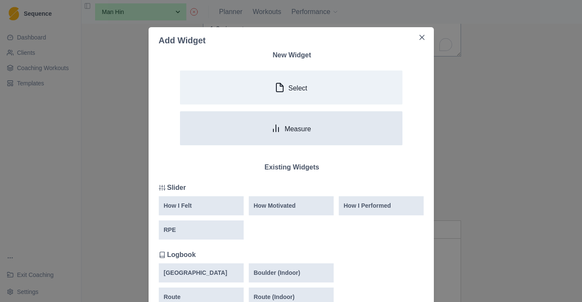
click at [251, 133] on button "Measure" at bounding box center [291, 128] width 223 height 34
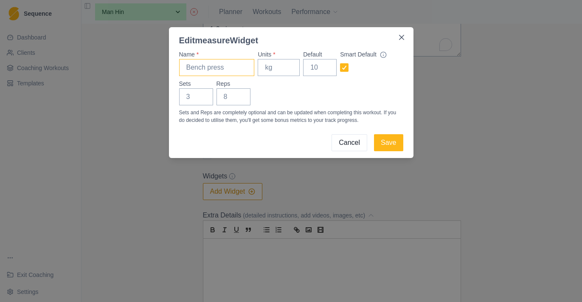
click at [233, 73] on input "Name *" at bounding box center [217, 67] width 76 height 17
paste input "Wrist - Isometric Neutral"
type input "Wrist - Isometric Neutral"
click at [278, 73] on input "Units *" at bounding box center [279, 67] width 42 height 17
type input "kg"
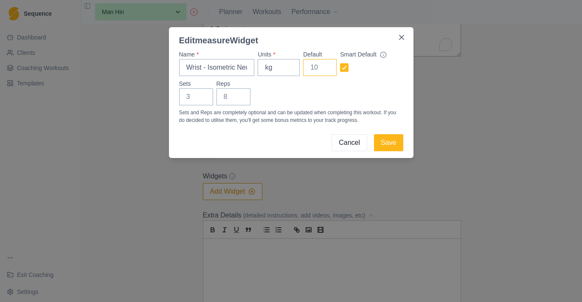
click at [312, 61] on input "Default" at bounding box center [320, 67] width 34 height 17
type input "0"
click at [187, 96] on input "Sets" at bounding box center [196, 96] width 34 height 17
type input "3"
type input "4"
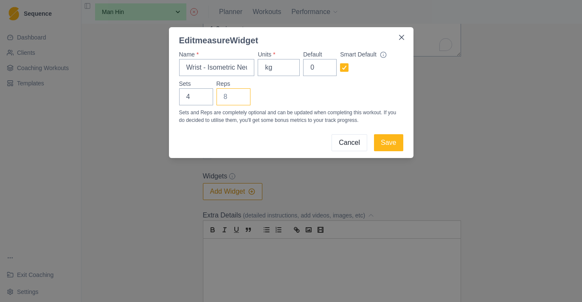
click at [225, 93] on input "Reps" at bounding box center [234, 96] width 34 height 17
click at [388, 144] on button "Save" at bounding box center [388, 142] width 29 height 17
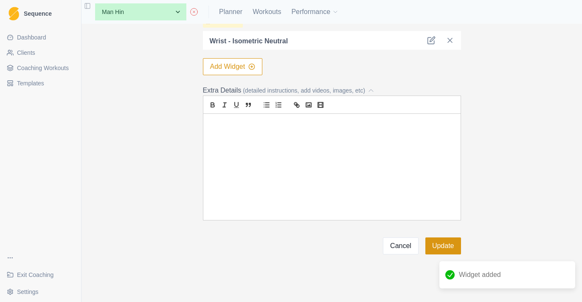
click at [446, 243] on button "Update" at bounding box center [444, 245] width 36 height 17
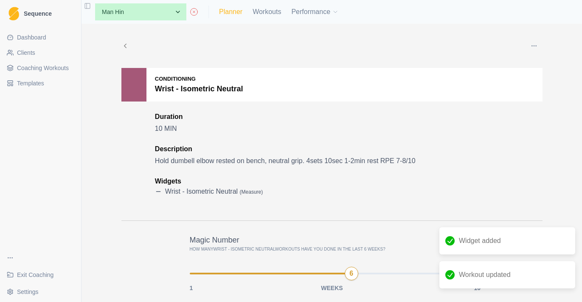
click at [237, 17] on link "Planner" at bounding box center [230, 12] width 23 height 10
select select "month"
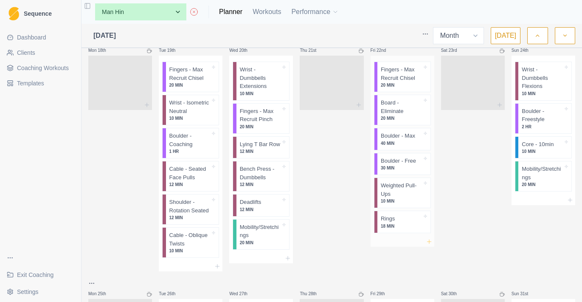
click at [430, 239] on icon at bounding box center [429, 241] width 7 height 7
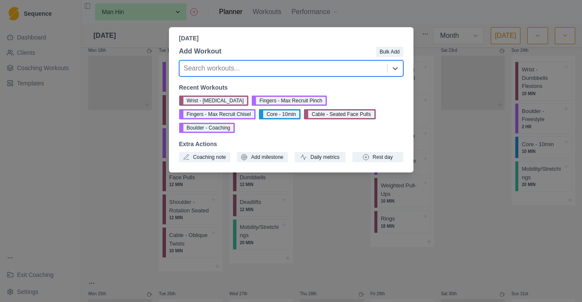
click at [325, 230] on div "[DATE] Add Workout Bulk Add option , selected. Select is focused ,type to refin…" at bounding box center [291, 151] width 582 height 302
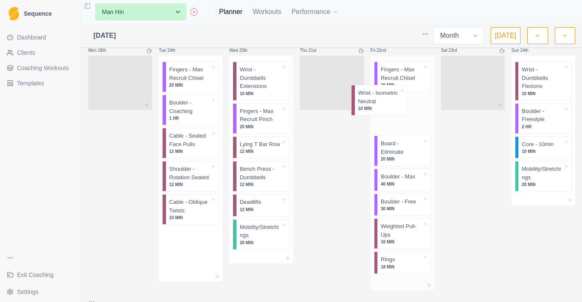
drag, startPoint x: 192, startPoint y: 116, endPoint x: 389, endPoint y: 107, distance: 196.8
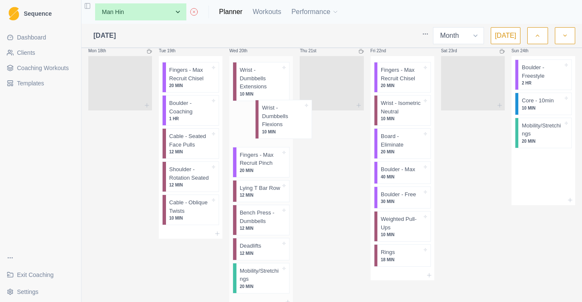
drag, startPoint x: 546, startPoint y: 74, endPoint x: 275, endPoint y: 112, distance: 273.6
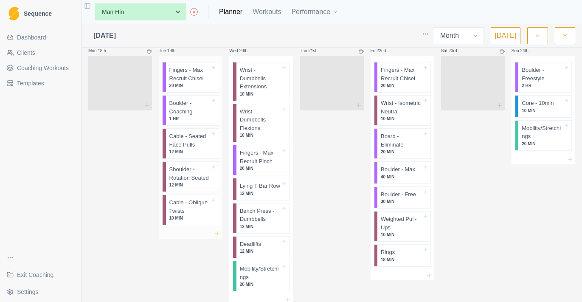
click at [217, 230] on icon at bounding box center [217, 233] width 7 height 7
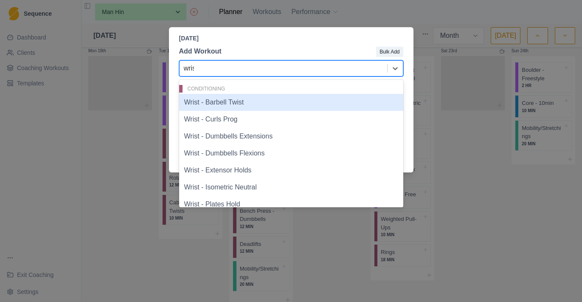
type input "wrist"
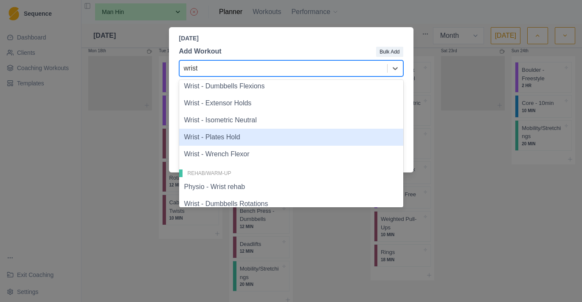
click at [259, 137] on div "Wrist - Plates Hold" at bounding box center [291, 137] width 224 height 17
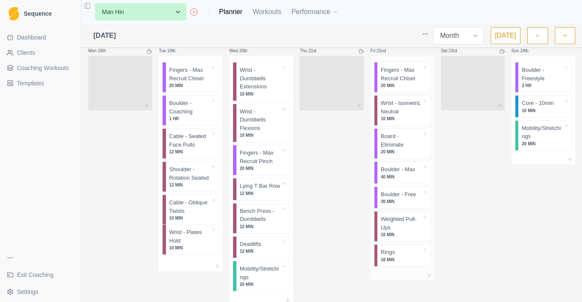
scroll to position [834, 0]
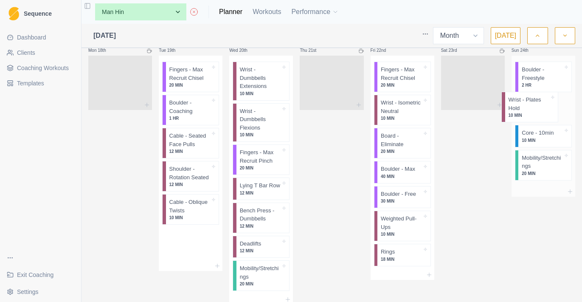
drag, startPoint x: 200, startPoint y: 246, endPoint x: 542, endPoint y: 112, distance: 367.2
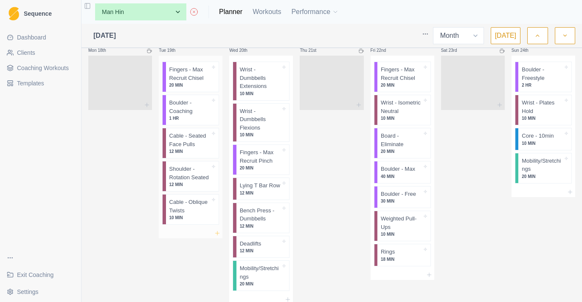
click at [219, 231] on icon at bounding box center [217, 233] width 7 height 7
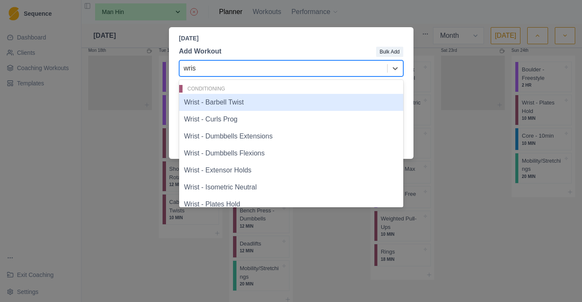
type input "wrist"
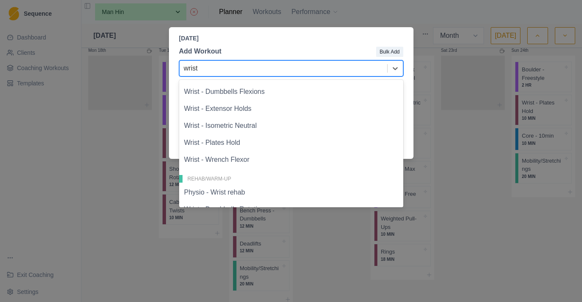
scroll to position [63, 0]
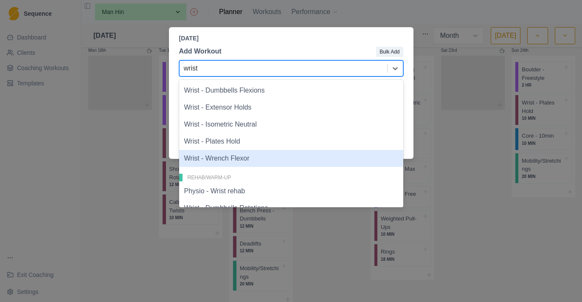
click at [249, 163] on div "Wrist - Wrench Flexor" at bounding box center [291, 158] width 224 height 17
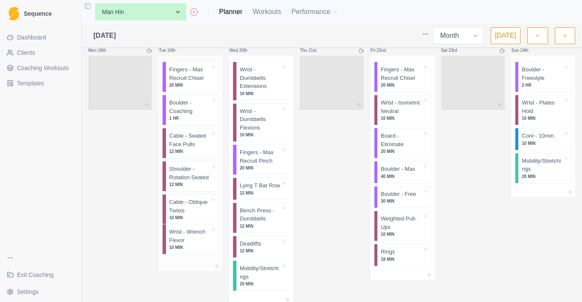
scroll to position [834, 0]
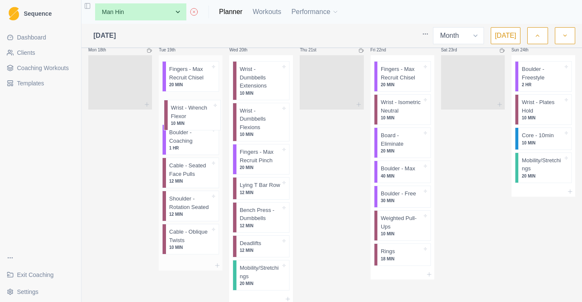
drag, startPoint x: 193, startPoint y: 244, endPoint x: 195, endPoint y: 110, distance: 133.8
click at [195, 110] on div "Fingers - Max Recruit Chisel 20 MIN Boulder - Coaching 1 HR Cable - Seated Face…" at bounding box center [191, 157] width 64 height 205
click at [216, 264] on icon at bounding box center [217, 265] width 7 height 7
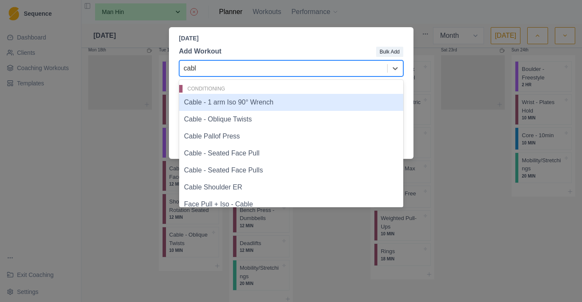
type input "cable"
click at [262, 109] on div "Cable - 1 arm Iso 90° Wrench" at bounding box center [291, 102] width 224 height 17
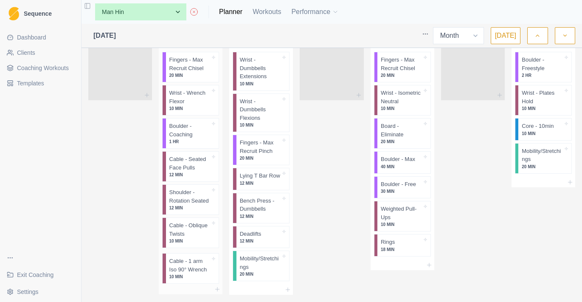
scroll to position [846, 0]
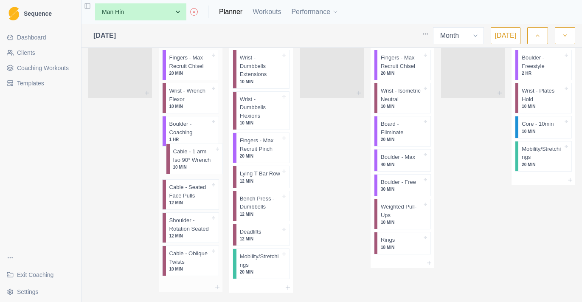
drag, startPoint x: 196, startPoint y: 280, endPoint x: 200, endPoint y: 166, distance: 114.7
click at [200, 166] on div "Fingers - Max Recruit Chisel 20 MIN Wrist - Wrench Flexor 10 MIN Boulder - Coac…" at bounding box center [191, 163] width 64 height 238
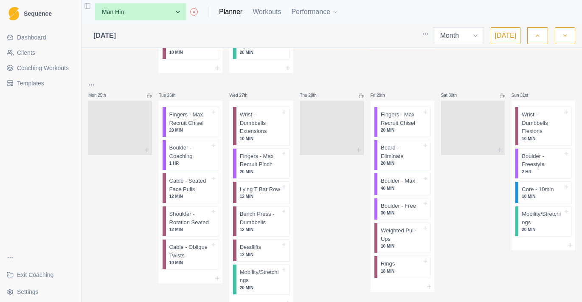
scroll to position [1074, 0]
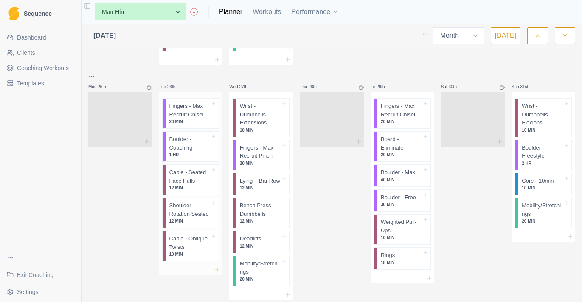
click at [215, 271] on icon at bounding box center [217, 269] width 7 height 7
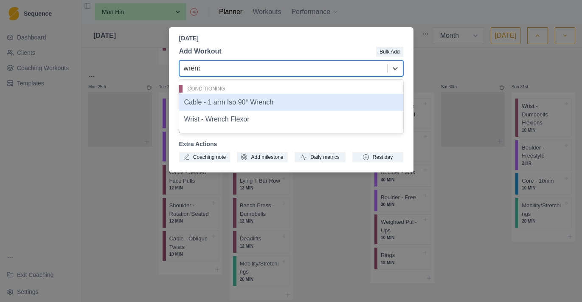
type input "wrench"
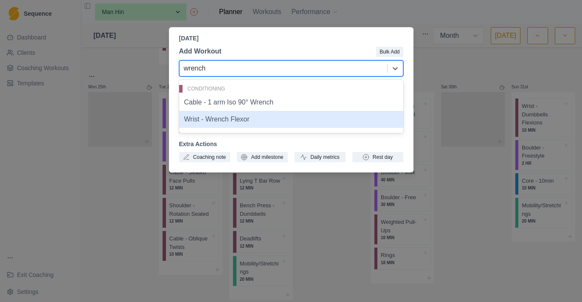
click at [237, 127] on div "Wrist - Wrench Flexor" at bounding box center [291, 119] width 224 height 17
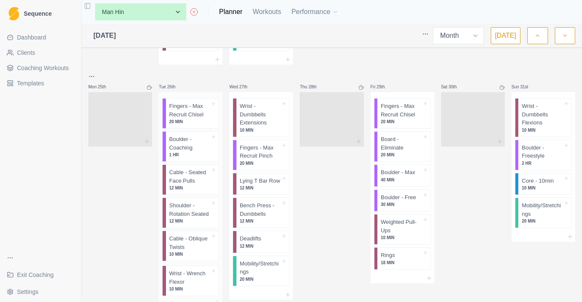
scroll to position [1074, 0]
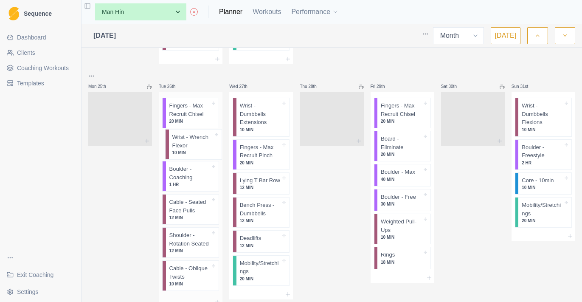
drag, startPoint x: 192, startPoint y: 265, endPoint x: 196, endPoint y: 141, distance: 124.1
click at [196, 141] on div "Fingers - Max Recruit Chisel 20 MIN Boulder - Coaching 1 HR Cable - Seated Face…" at bounding box center [191, 194] width 64 height 205
click at [195, 149] on p "Wrist - Wrench Flexor" at bounding box center [189, 143] width 41 height 17
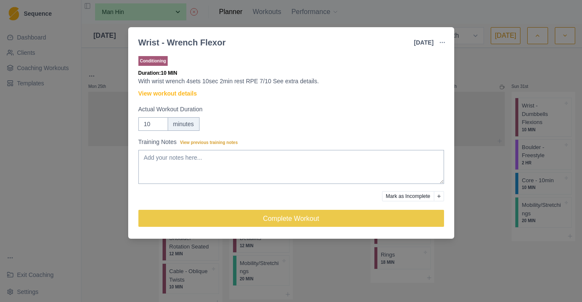
click at [119, 183] on div "Wrist - Wrench Flexor [DATE] Link To Goal View Workout Metrics Edit Original Wo…" at bounding box center [291, 151] width 582 height 302
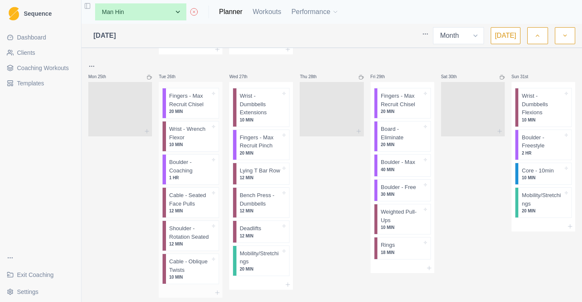
scroll to position [1087, 0]
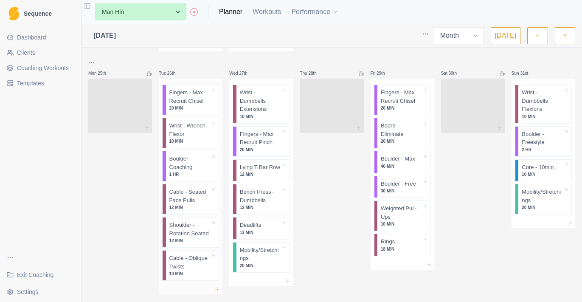
click at [216, 292] on icon at bounding box center [217, 289] width 7 height 7
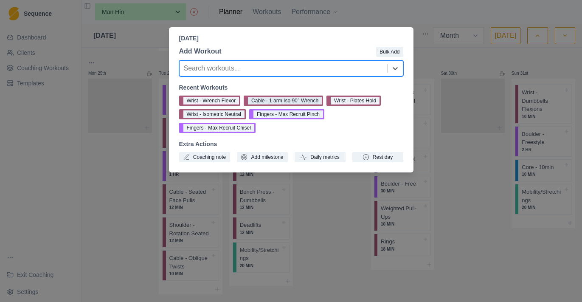
click at [282, 100] on button "Cable - 1 arm Iso 90° Wrench" at bounding box center [283, 101] width 79 height 10
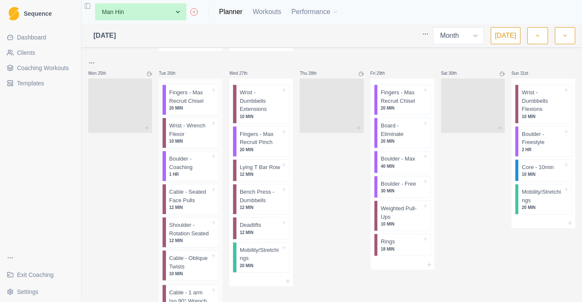
scroll to position [1089, 0]
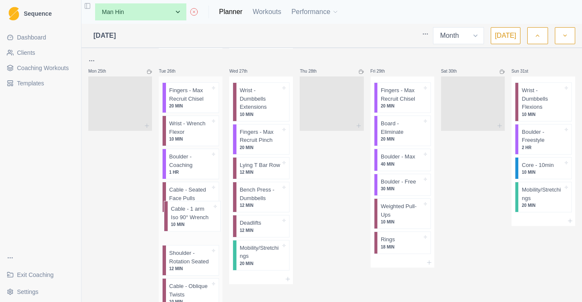
drag, startPoint x: 192, startPoint y: 292, endPoint x: 193, endPoint y: 191, distance: 100.7
click at [193, 191] on div "Fingers - Max Recruit Chisel 20 MIN Wrist - Wrench Flexor 10 MIN Boulder - Coac…" at bounding box center [191, 195] width 64 height 238
click at [193, 191] on p "Cable - 1 arm Iso 90° Wrench" at bounding box center [189, 194] width 41 height 17
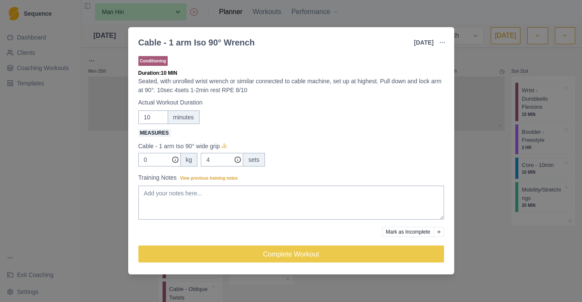
click at [103, 218] on div "Cable - 1 arm Iso 90° Wrench [DATE] Link To Goal View Workout Metrics Edit Orig…" at bounding box center [291, 151] width 582 height 302
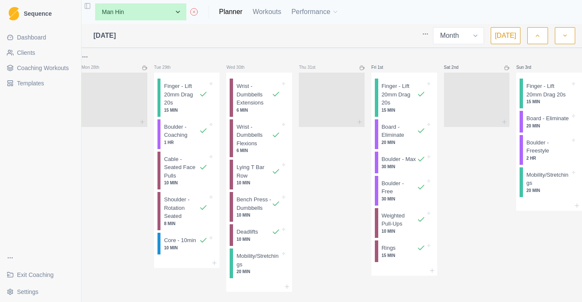
select select "month"
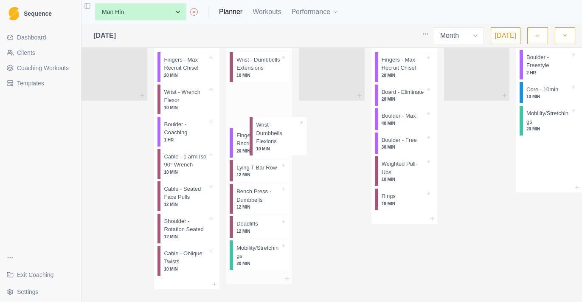
drag, startPoint x: 540, startPoint y: 110, endPoint x: 268, endPoint y: 144, distance: 274.3
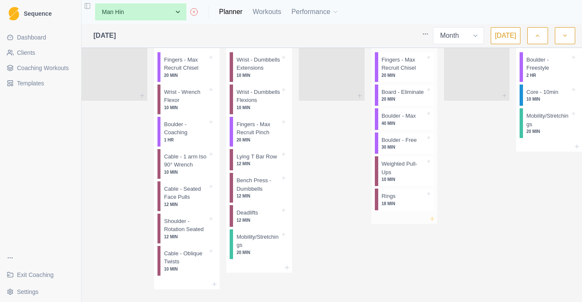
click at [430, 222] on icon at bounding box center [432, 218] width 7 height 7
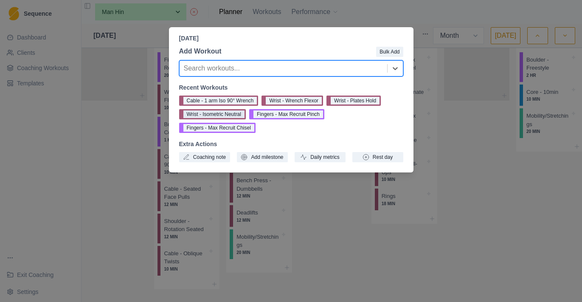
click at [246, 117] on button "Wrist - Isometric Neutral" at bounding box center [212, 114] width 67 height 10
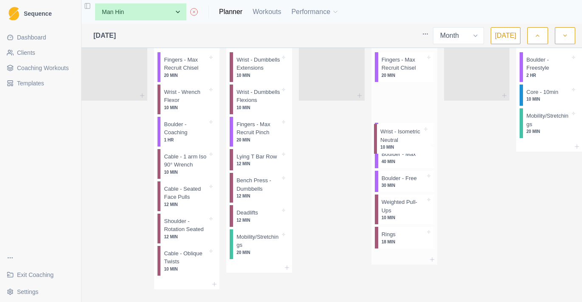
scroll to position [1090, 0]
drag, startPoint x: 406, startPoint y: 276, endPoint x: 406, endPoint y: 125, distance: 150.8
click at [406, 125] on div "Fingers - Max Recruit Chisel 20 MIN Board - Eliminate 20 MIN Boulder - Max 40 M…" at bounding box center [405, 150] width 66 height 208
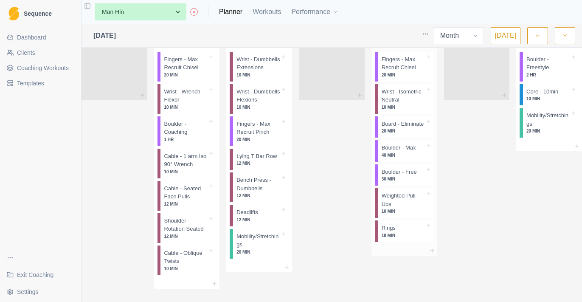
click at [406, 104] on p "Wrist - Isometric Neutral" at bounding box center [404, 95] width 44 height 17
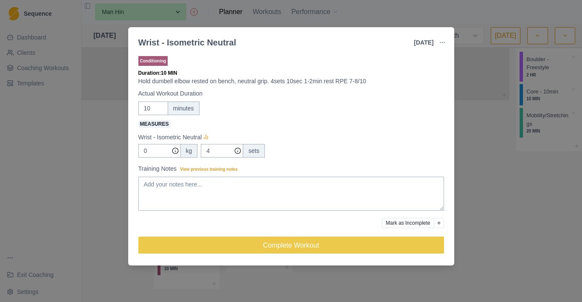
click at [496, 133] on div "Wrist - Isometric Neutral 29 Aug 2025 Link To Goal View Workout Metrics Edit Or…" at bounding box center [291, 151] width 582 height 302
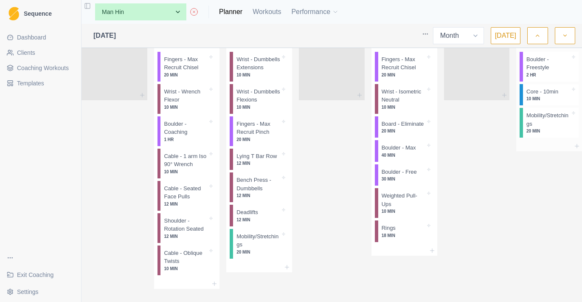
click at [566, 151] on div at bounding box center [550, 146] width 66 height 10
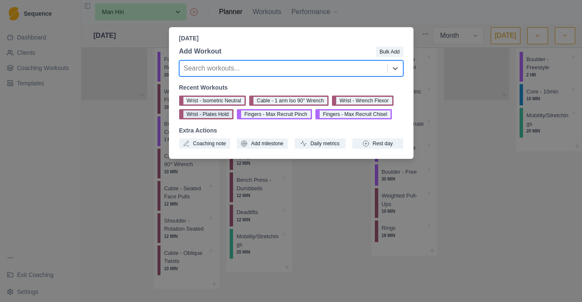
click at [234, 117] on button "Wrist - Plates Hold" at bounding box center [206, 114] width 54 height 10
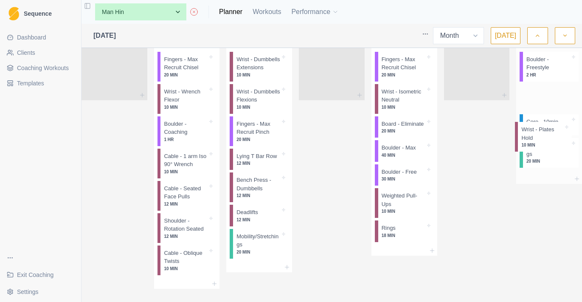
drag, startPoint x: 538, startPoint y: 186, endPoint x: 538, endPoint y: 126, distance: 60.3
click at [538, 126] on div "Boulder - Freestyle 2 HR Core - 10min 10 MIN Mobility/Stretchings 20 MIN Wrist …" at bounding box center [550, 110] width 66 height 128
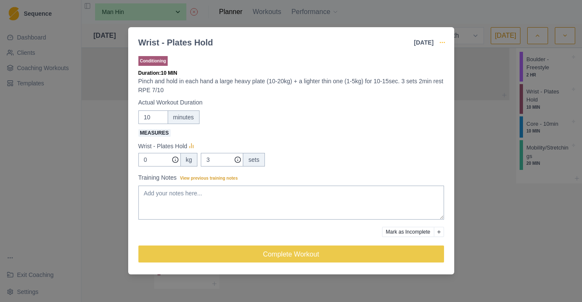
click at [444, 45] on icon "button" at bounding box center [442, 42] width 7 height 7
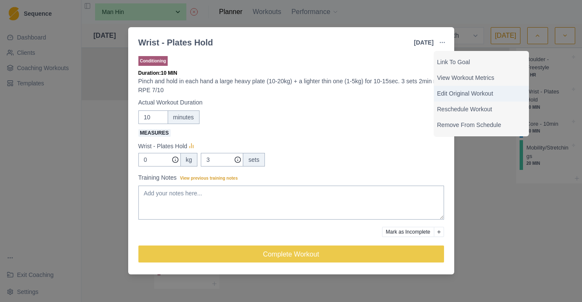
click at [468, 92] on p "Edit Original Workout" at bounding box center [481, 93] width 88 height 9
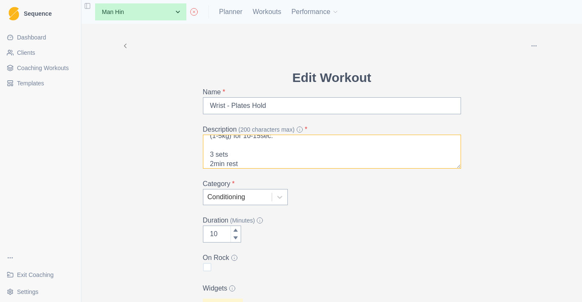
scroll to position [15, 0]
drag, startPoint x: 215, startPoint y: 157, endPoint x: 238, endPoint y: 157, distance: 22.5
click at [215, 157] on textarea "Pinch and hold in each hand a large heavy plate (10-20kg) + a lighter thin one …" at bounding box center [332, 152] width 258 height 34
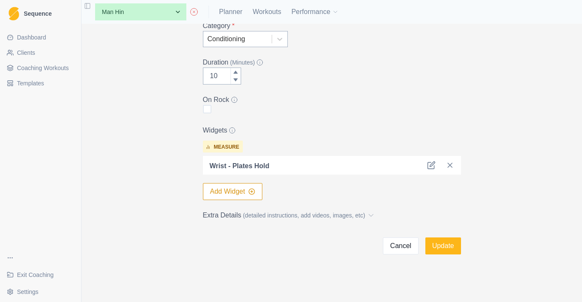
scroll to position [0, 0]
type textarea "Pinch and hold in each hand a large heavy plate (10-20kg) + a lighter thin one …"
click at [430, 168] on icon at bounding box center [431, 165] width 8 height 8
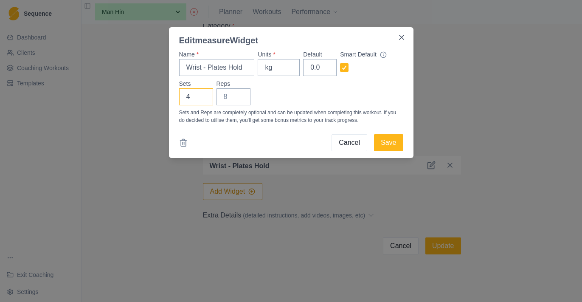
click at [202, 94] on input "4" at bounding box center [196, 96] width 34 height 17
type input "5"
click at [202, 94] on input "5" at bounding box center [196, 96] width 34 height 17
click at [401, 147] on button "Save" at bounding box center [388, 142] width 29 height 17
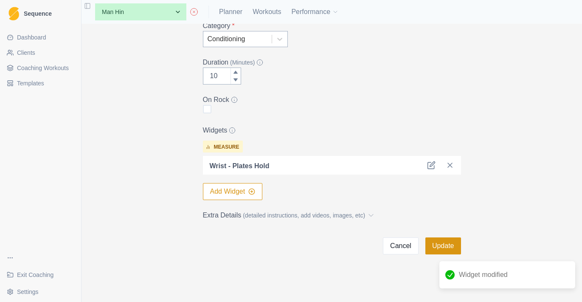
click at [449, 248] on button "Update" at bounding box center [444, 245] width 36 height 17
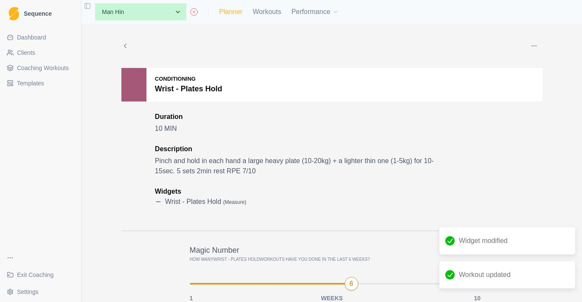
click at [241, 14] on link "Planner" at bounding box center [230, 12] width 23 height 10
select select "month"
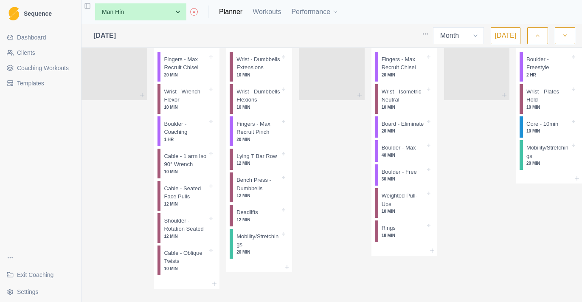
scroll to position [1071, 0]
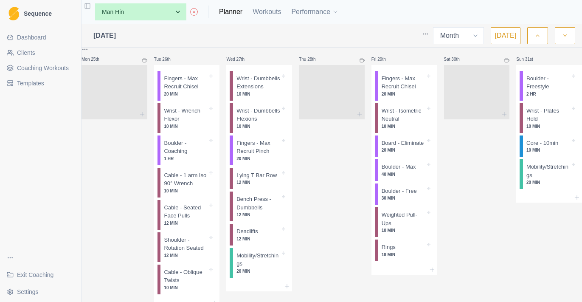
click at [565, 31] on button "button" at bounding box center [565, 35] width 20 height 17
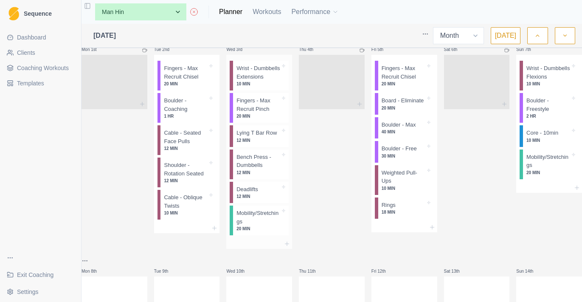
scroll to position [19, 0]
click at [216, 230] on icon at bounding box center [214, 226] width 7 height 7
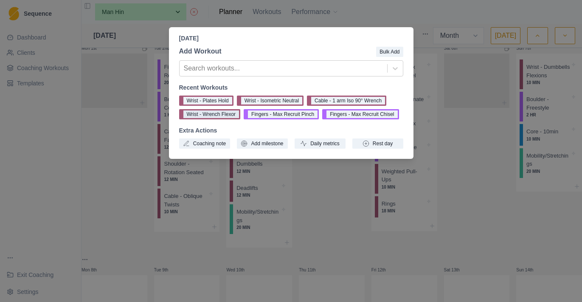
click at [223, 117] on button "Wrist - Wrench Flexor" at bounding box center [210, 114] width 62 height 10
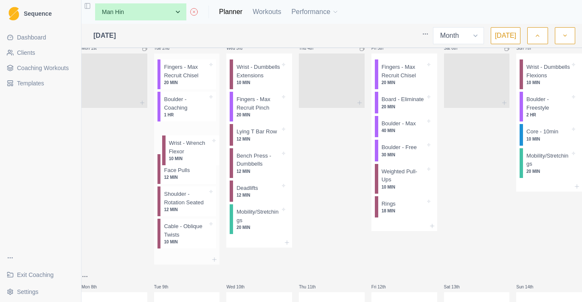
scroll to position [20, 0]
drag, startPoint x: 189, startPoint y: 240, endPoint x: 190, endPoint y: 104, distance: 135.1
click at [190, 104] on div "Fingers - Max Recruit Chisel 20 MIN Boulder - Coaching 1 HR Cable - Seated Face…" at bounding box center [187, 153] width 66 height 201
click at [214, 262] on icon at bounding box center [214, 258] width 7 height 7
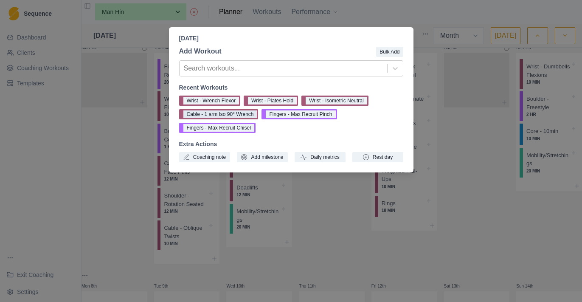
click at [243, 115] on button "Cable - 1 arm Iso 90° Wrench" at bounding box center [218, 114] width 79 height 10
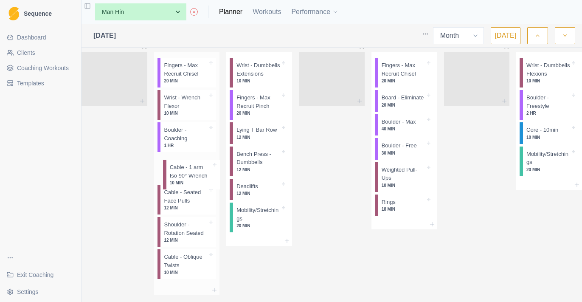
drag, startPoint x: 200, startPoint y: 264, endPoint x: 200, endPoint y: 166, distance: 98.1
click at [200, 165] on div "Fingers - Max Recruit Chisel 20 MIN Wrist - Wrench Flexor 10 MIN Boulder - Coac…" at bounding box center [187, 168] width 66 height 233
click at [292, 246] on div at bounding box center [259, 241] width 66 height 10
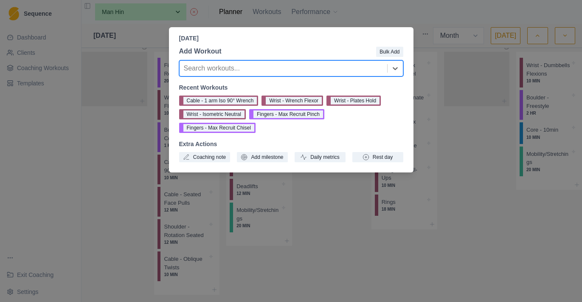
drag, startPoint x: 325, startPoint y: 238, endPoint x: 330, endPoint y: 235, distance: 6.3
click at [325, 238] on div "Wednesday, September 3rd, 2025 Add Workout Bulk Add option , selected. Select i…" at bounding box center [291, 151] width 582 height 302
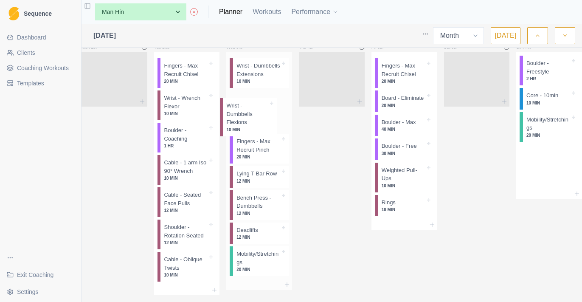
drag, startPoint x: 533, startPoint y: 88, endPoint x: 249, endPoint y: 124, distance: 285.5
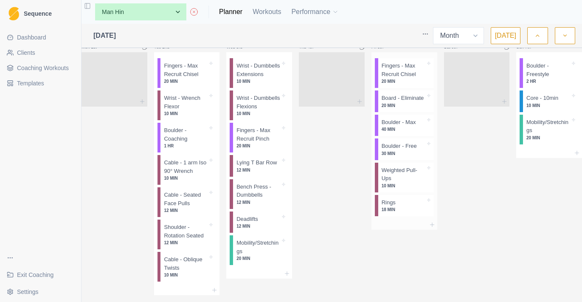
click at [431, 230] on div at bounding box center [405, 225] width 66 height 10
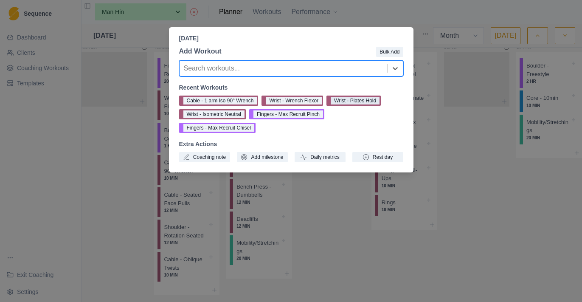
click at [375, 100] on button "Wrist - Plates Hold" at bounding box center [354, 101] width 54 height 10
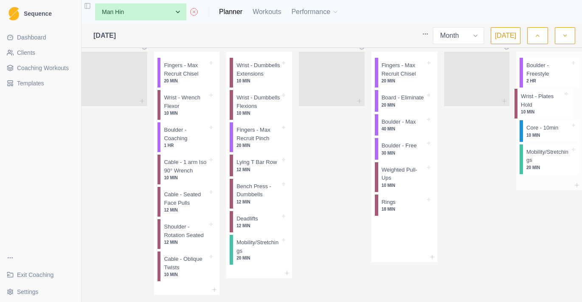
drag, startPoint x: 407, startPoint y: 234, endPoint x: 551, endPoint y: 90, distance: 203.9
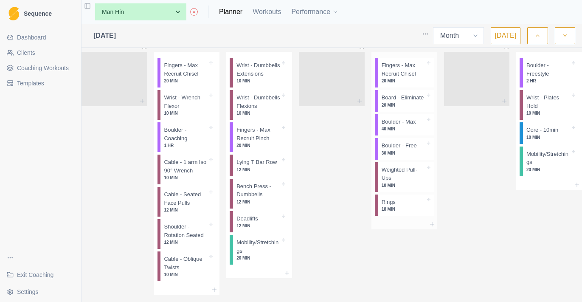
click at [425, 229] on div at bounding box center [405, 224] width 66 height 10
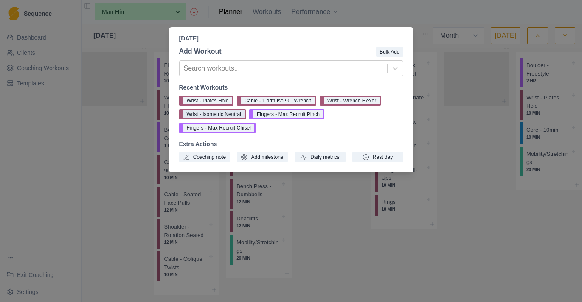
click at [227, 116] on button "Wrist - Isometric Neutral" at bounding box center [212, 114] width 67 height 10
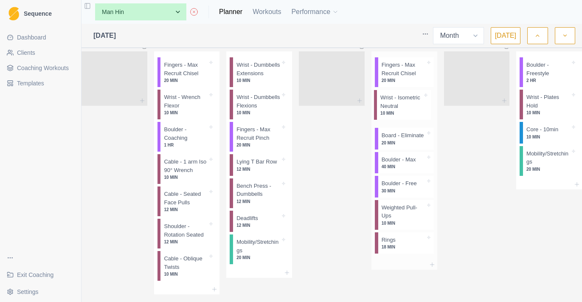
drag, startPoint x: 402, startPoint y: 248, endPoint x: 402, endPoint y: 104, distance: 144.4
click at [402, 104] on div "Fingers - Max Recruit Chisel 20 MIN Board - Eliminate 20 MIN Boulder - Max 40 M…" at bounding box center [405, 155] width 66 height 208
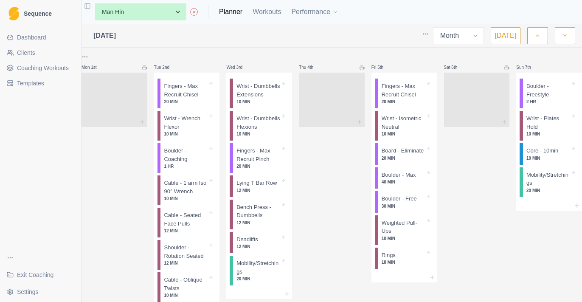
click at [62, 49] on link "Clients" at bounding box center [40, 53] width 74 height 14
